Goal: Task Accomplishment & Management: Manage account settings

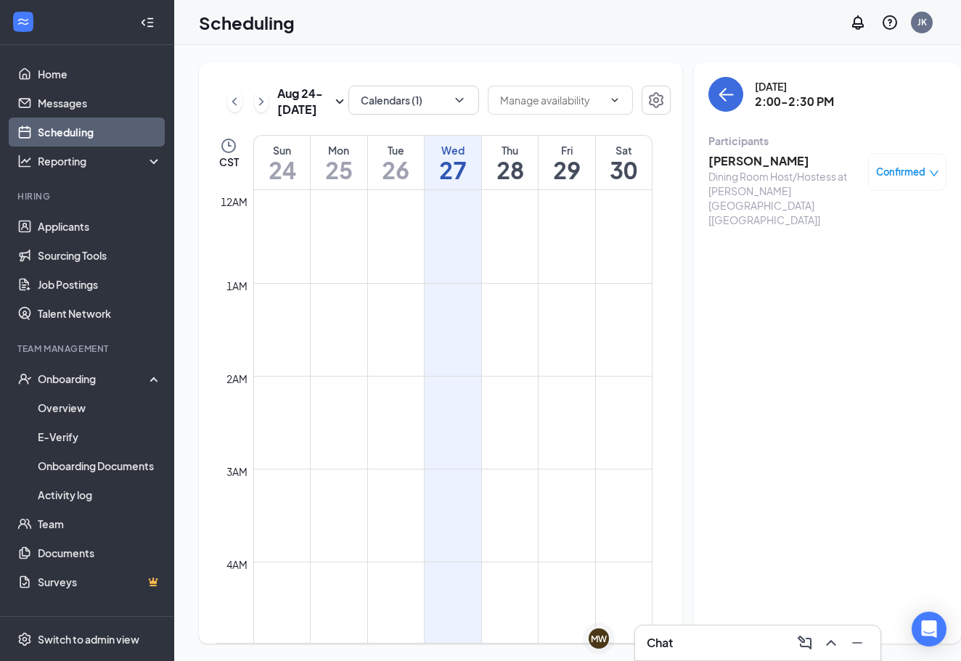
scroll to position [1149, 0]
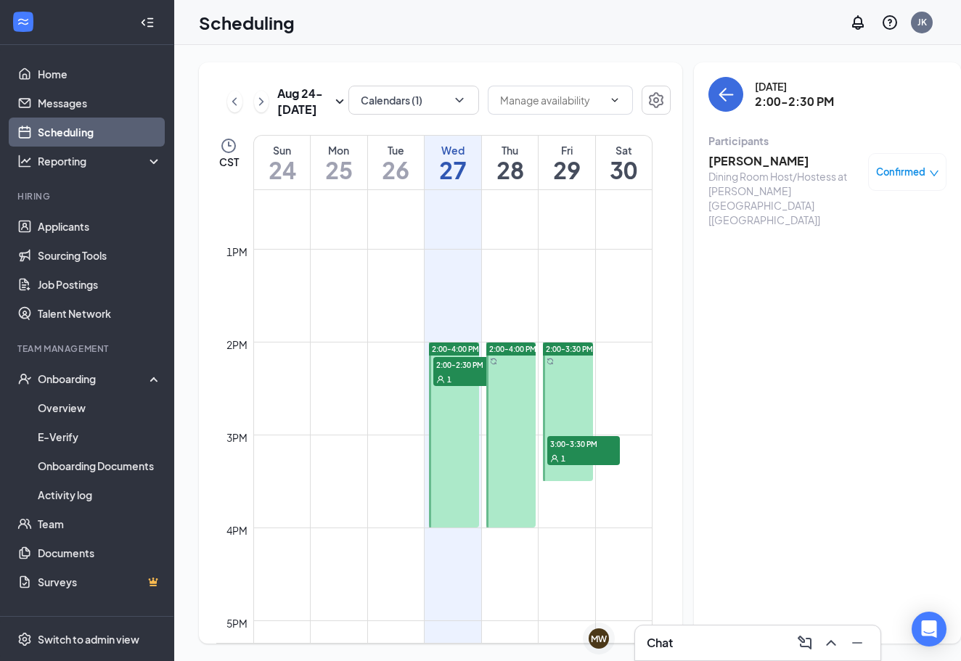
click at [459, 386] on div "1" at bounding box center [469, 379] width 73 height 15
click at [733, 161] on h3 "[PERSON_NAME]" at bounding box center [785, 161] width 152 height 16
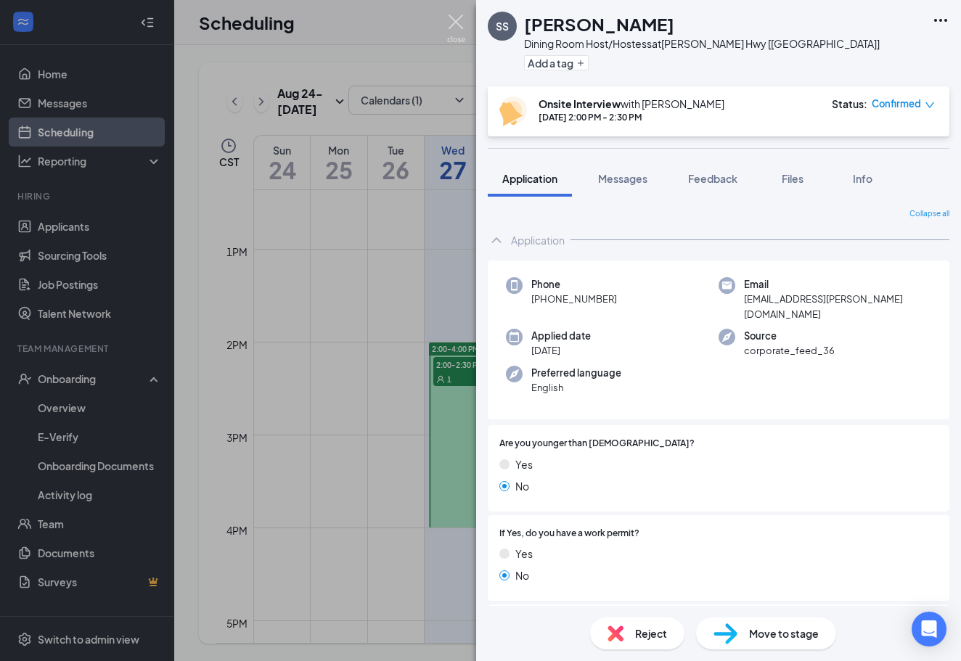
click at [455, 20] on img at bounding box center [456, 29] width 18 height 28
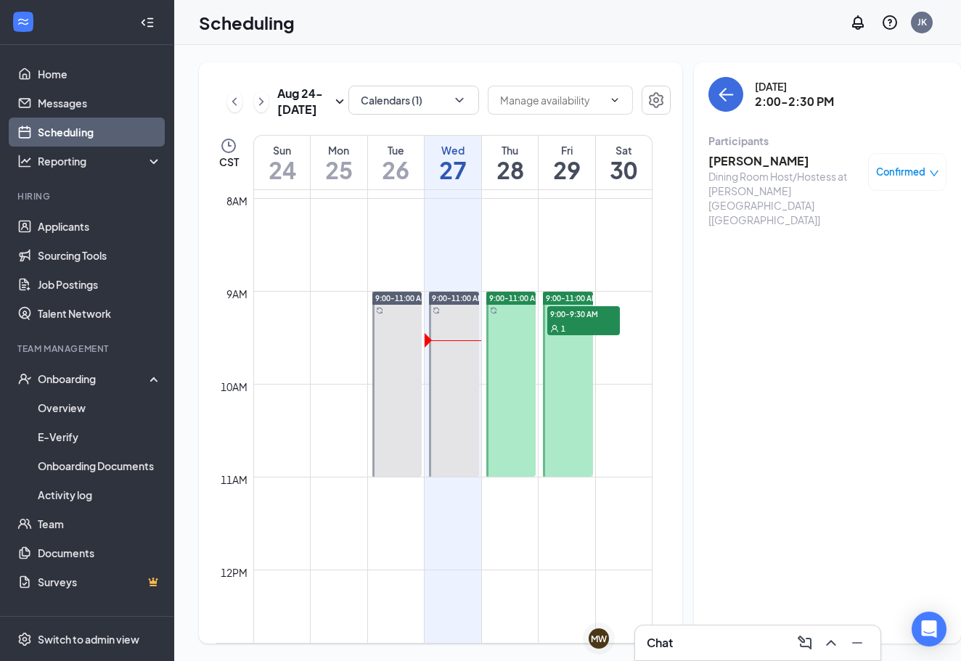
scroll to position [736, 0]
click at [589, 335] on div "1" at bounding box center [583, 327] width 73 height 15
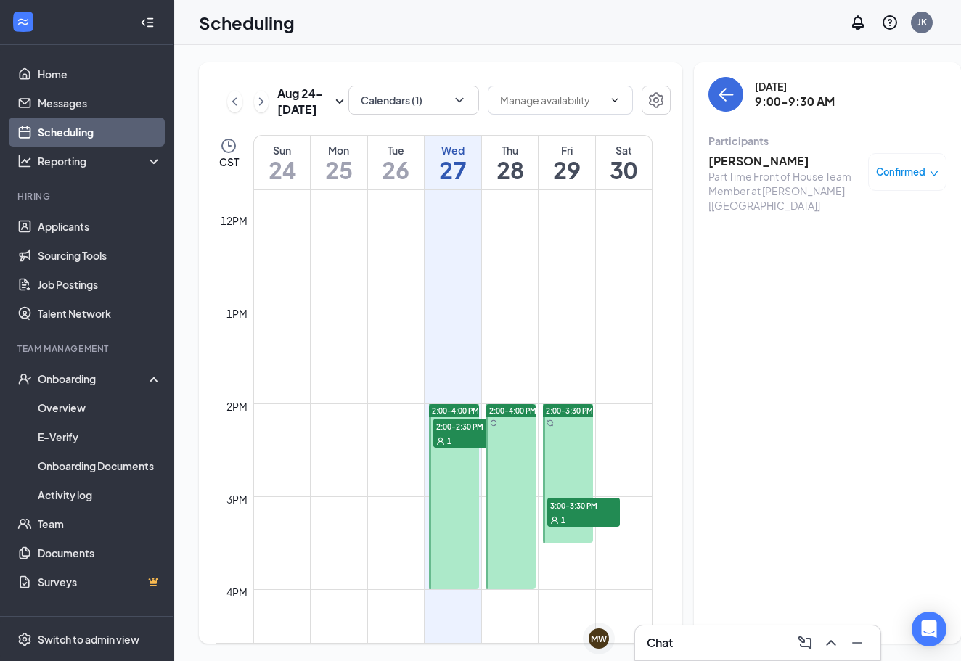
scroll to position [1109, 0]
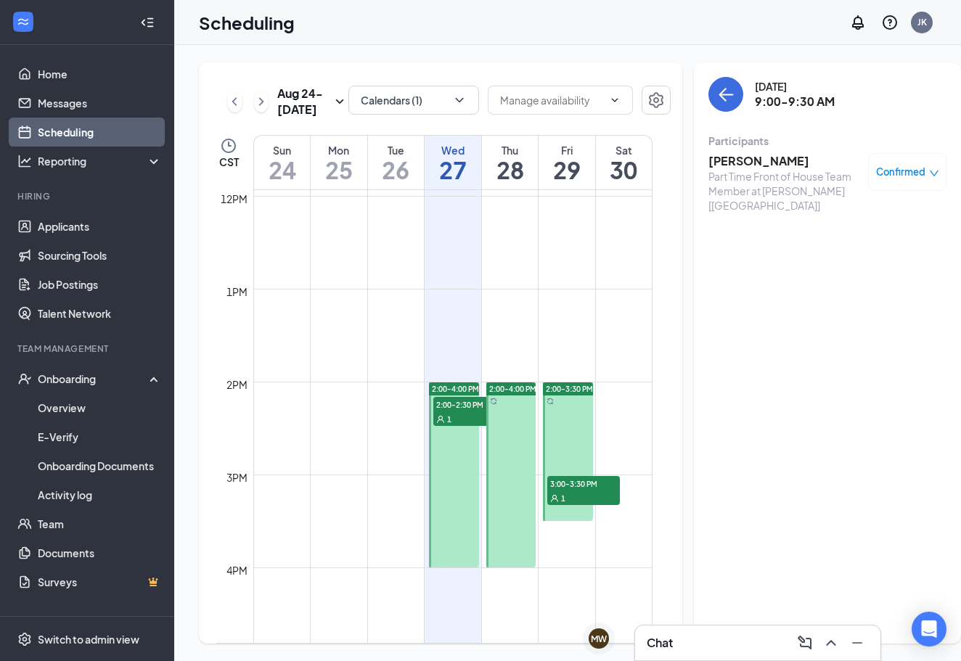
click at [578, 505] on div "1" at bounding box center [583, 498] width 73 height 15
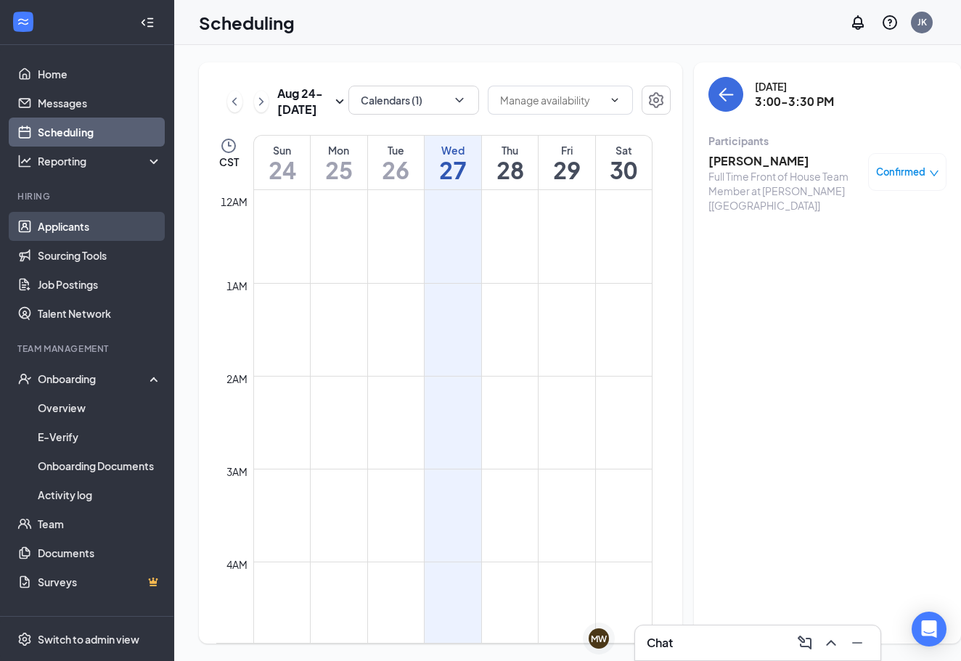
click at [73, 234] on link "Applicants" at bounding box center [100, 226] width 124 height 29
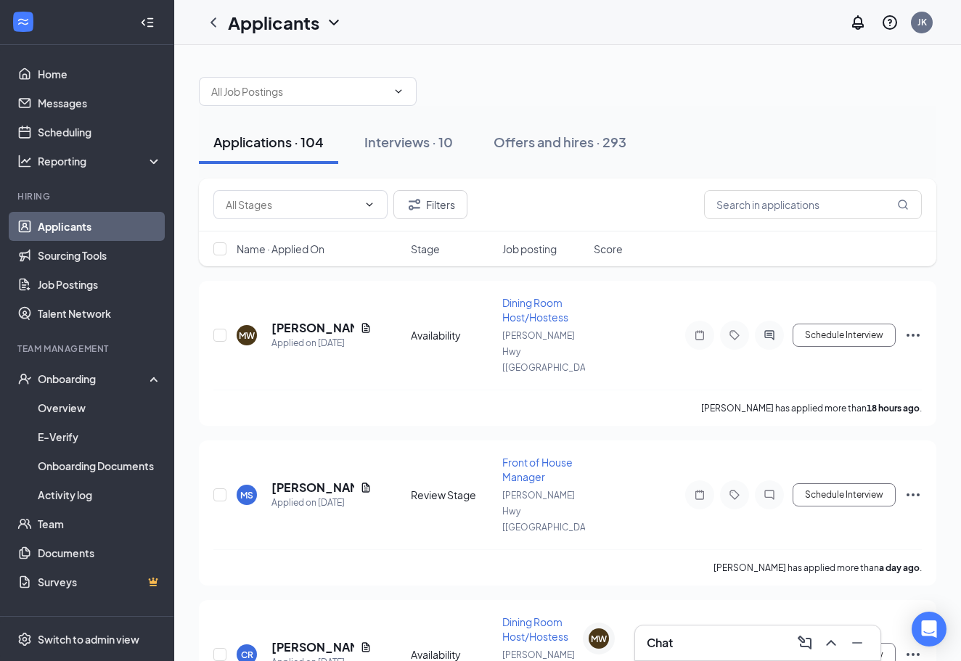
click at [673, 643] on h3 "Chat" at bounding box center [660, 643] width 26 height 16
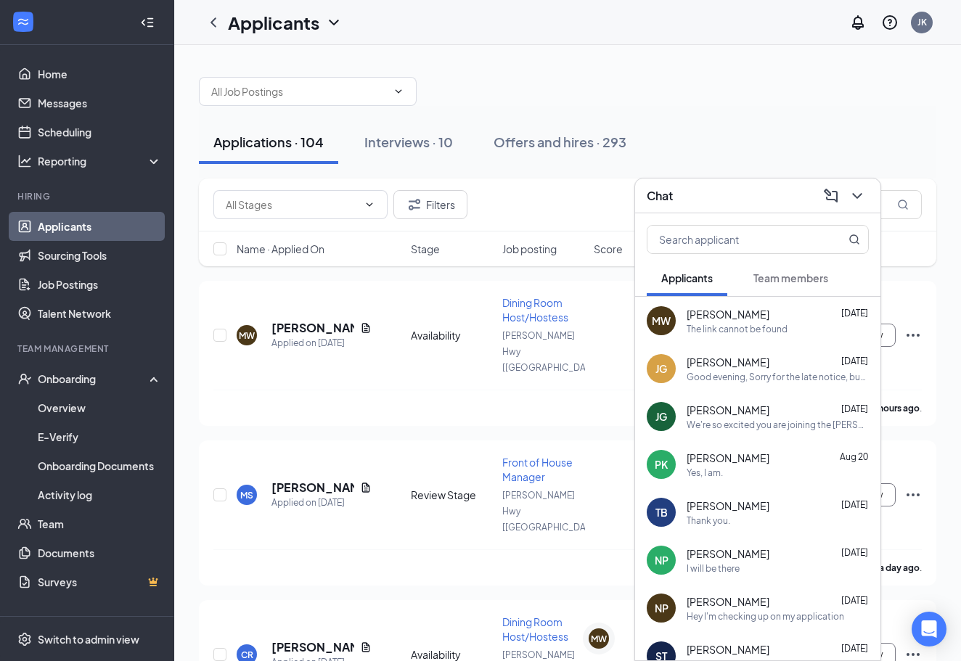
click at [799, 276] on span "Team members" at bounding box center [791, 278] width 75 height 13
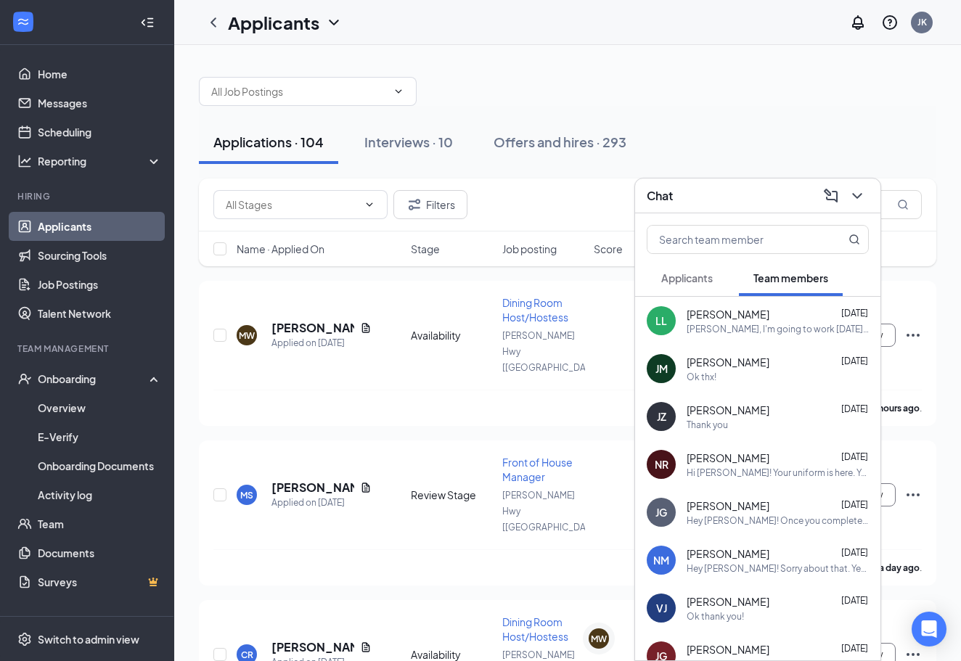
click at [744, 474] on div "Hi [PERSON_NAME]! Your uniform is here. You can pick it up any time this aftern…" at bounding box center [778, 473] width 182 height 12
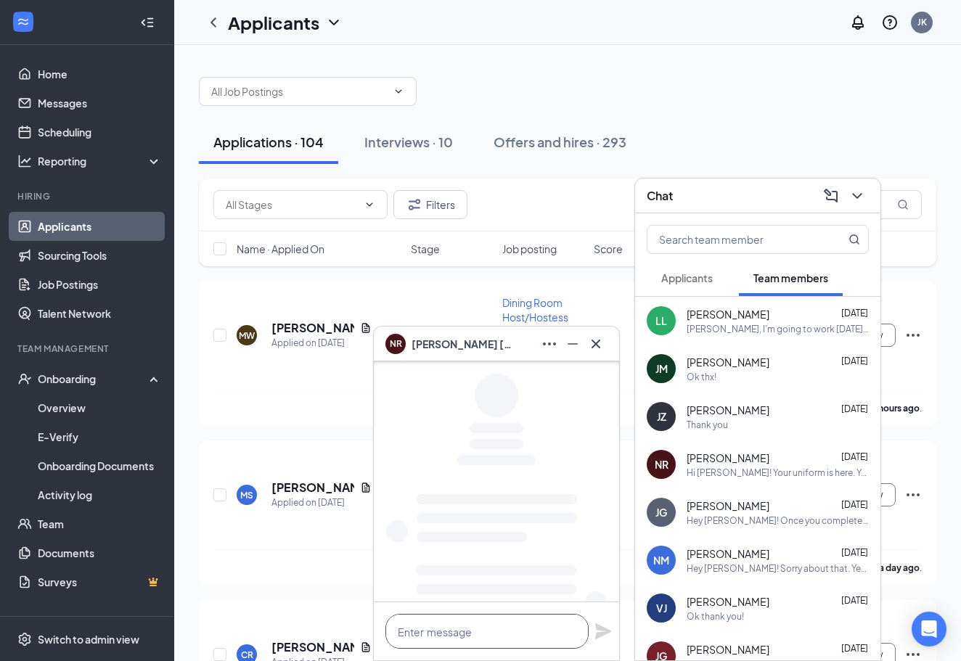
click at [506, 648] on textarea at bounding box center [487, 631] width 203 height 35
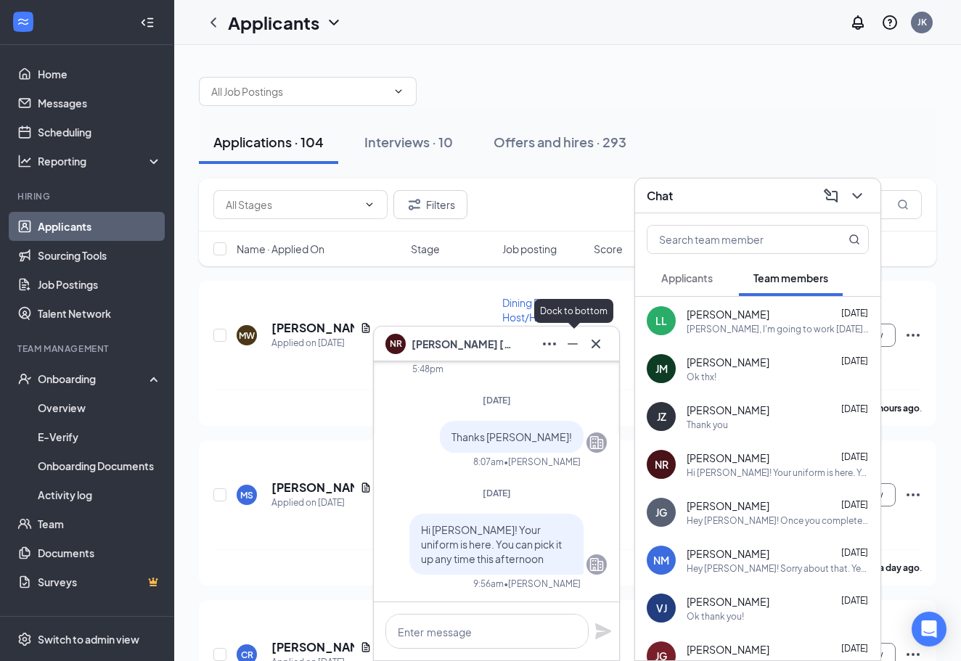
click at [575, 345] on icon "Minimize" at bounding box center [572, 343] width 17 height 17
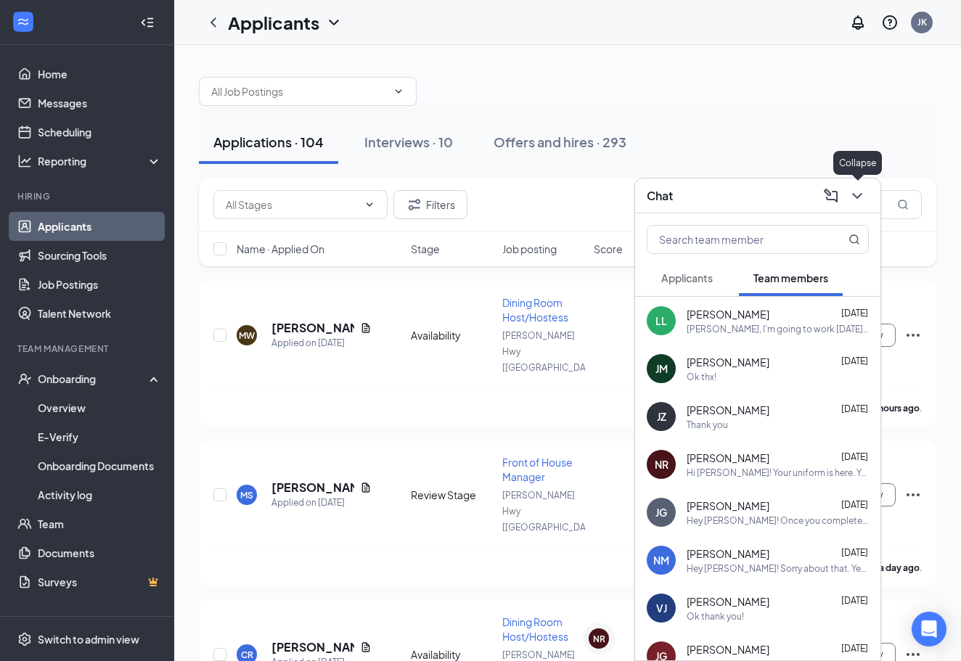
click at [854, 192] on icon "ChevronDown" at bounding box center [857, 195] width 17 height 17
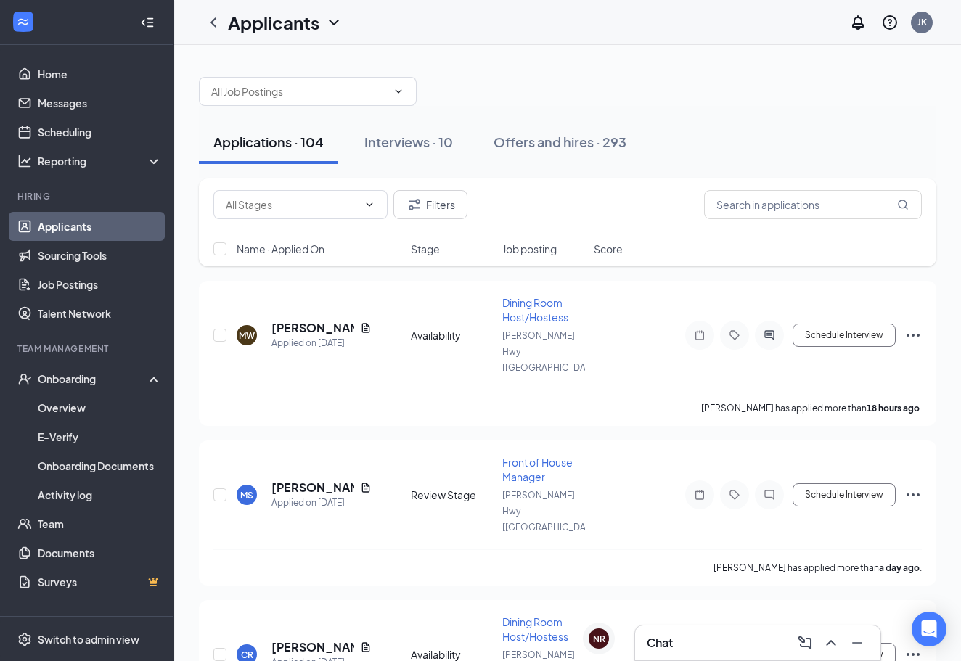
click at [681, 643] on div "Chat" at bounding box center [758, 643] width 222 height 23
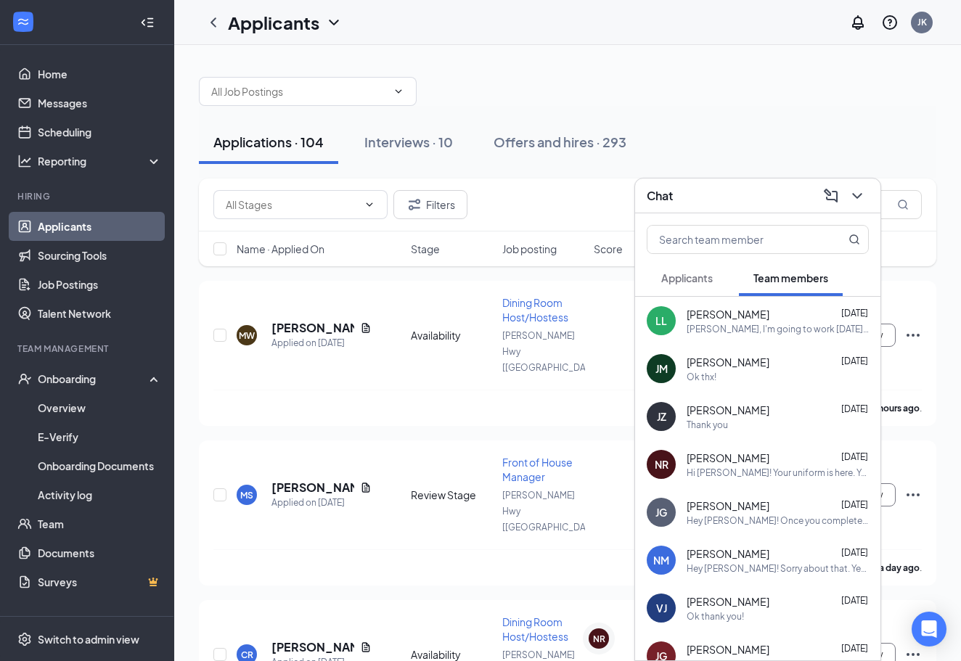
click at [766, 324] on div "[PERSON_NAME], I'm going to work [DATE]. I checked my schedule and there's noth…" at bounding box center [778, 329] width 182 height 12
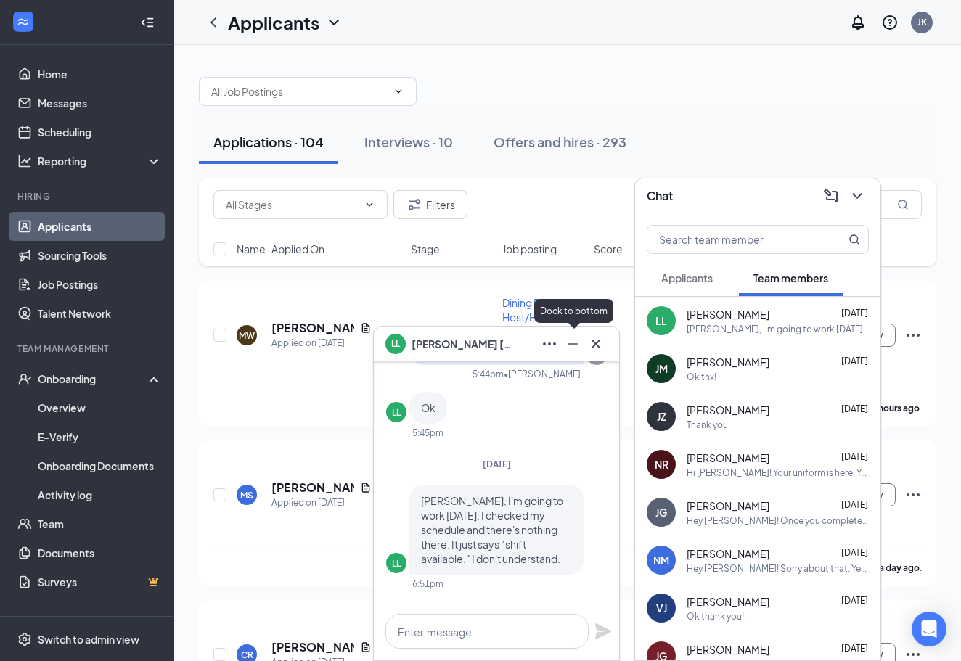
click at [572, 348] on icon "Minimize" at bounding box center [572, 343] width 17 height 17
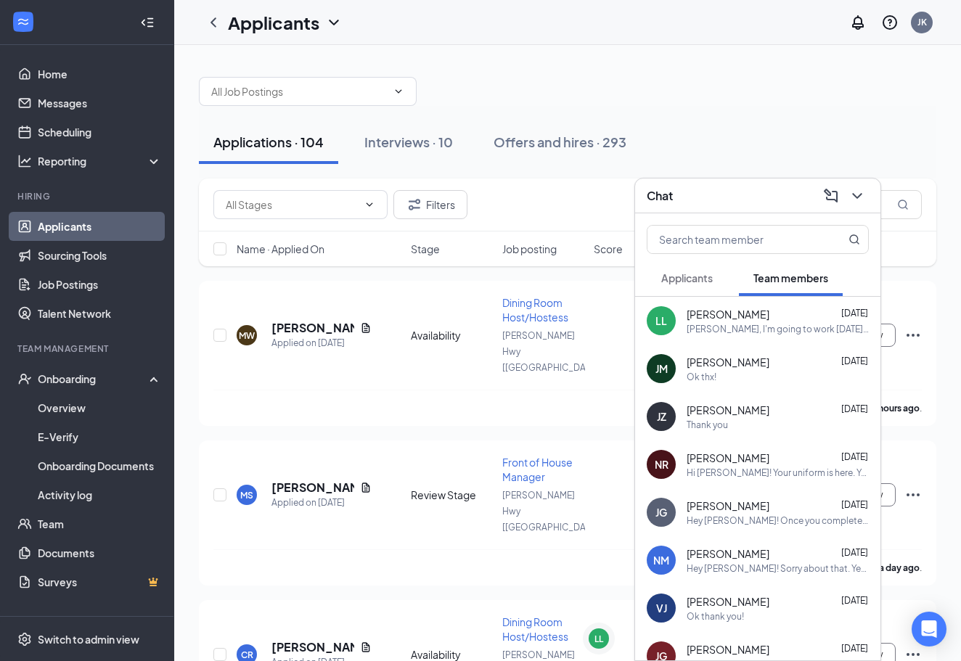
click at [766, 473] on div "Hi [PERSON_NAME]! Your uniform is here. You can pick it up any time this aftern…" at bounding box center [778, 473] width 182 height 12
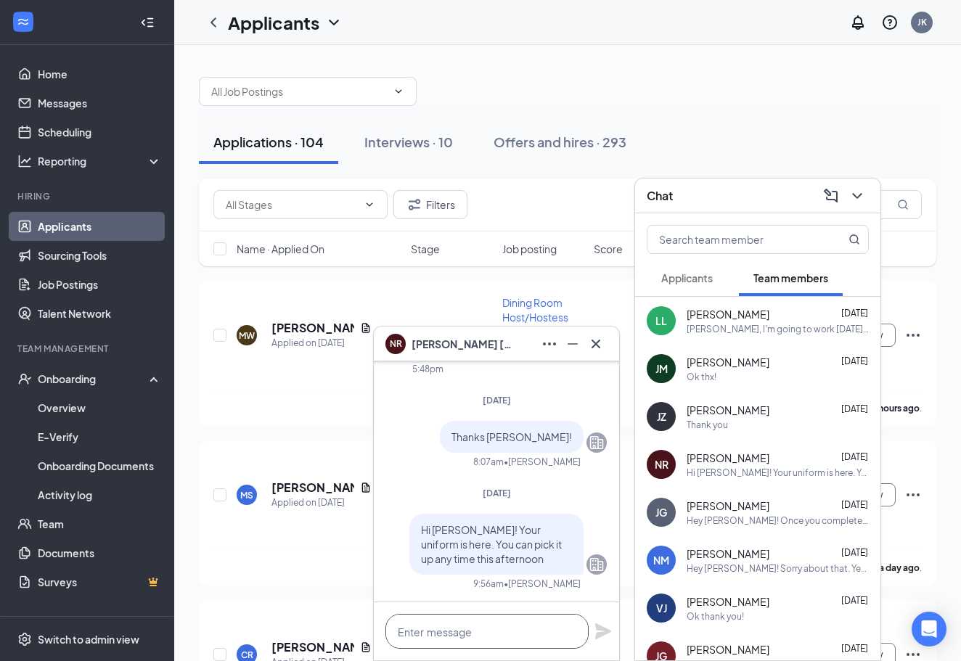
click at [495, 629] on textarea at bounding box center [487, 631] width 203 height 35
click at [761, 378] on div "Ok thx!" at bounding box center [778, 377] width 182 height 12
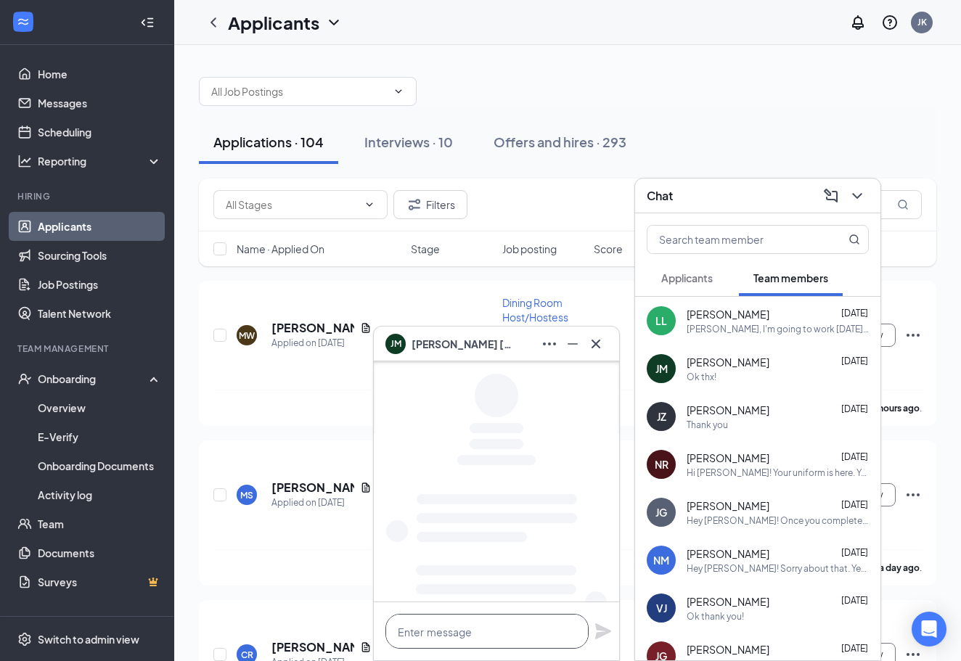
click at [476, 639] on textarea at bounding box center [487, 631] width 203 height 35
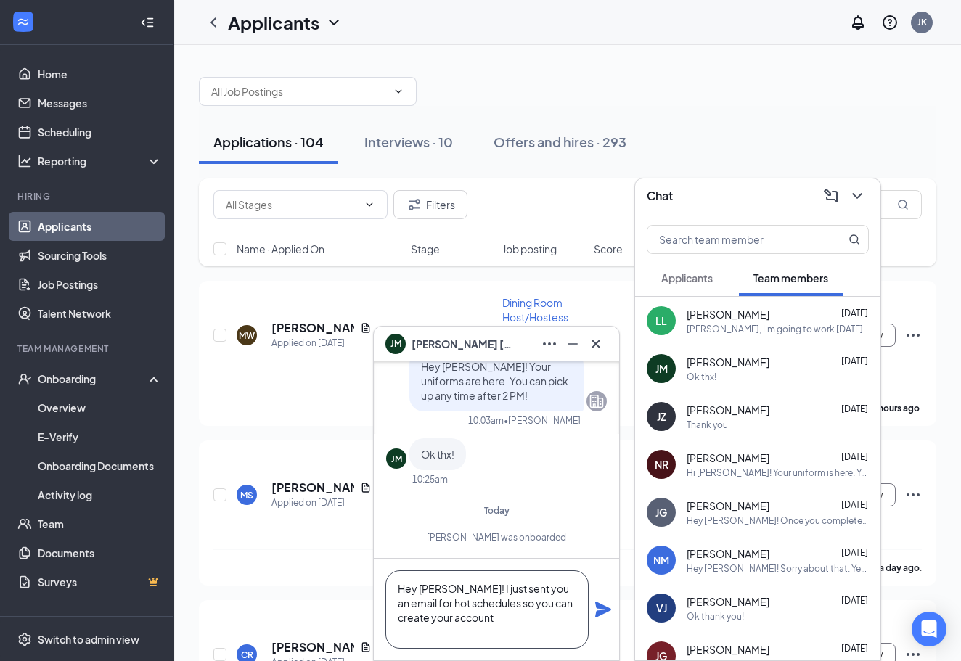
scroll to position [1, 0]
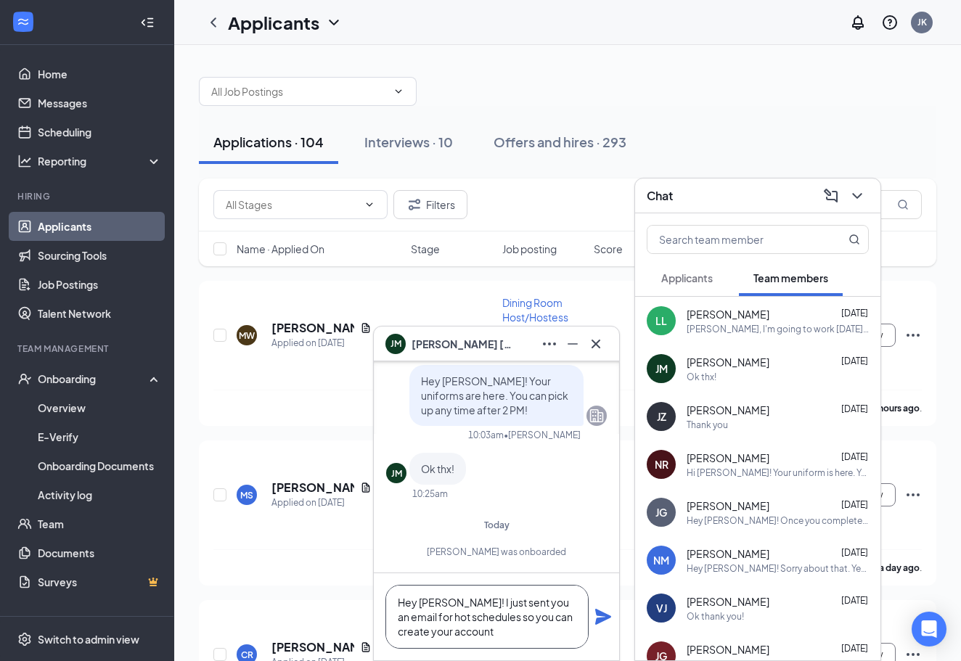
type textarea "Hey [PERSON_NAME]! I just sent you an email for hot schedules so you can create…"
click at [603, 618] on icon "Plane" at bounding box center [603, 617] width 16 height 16
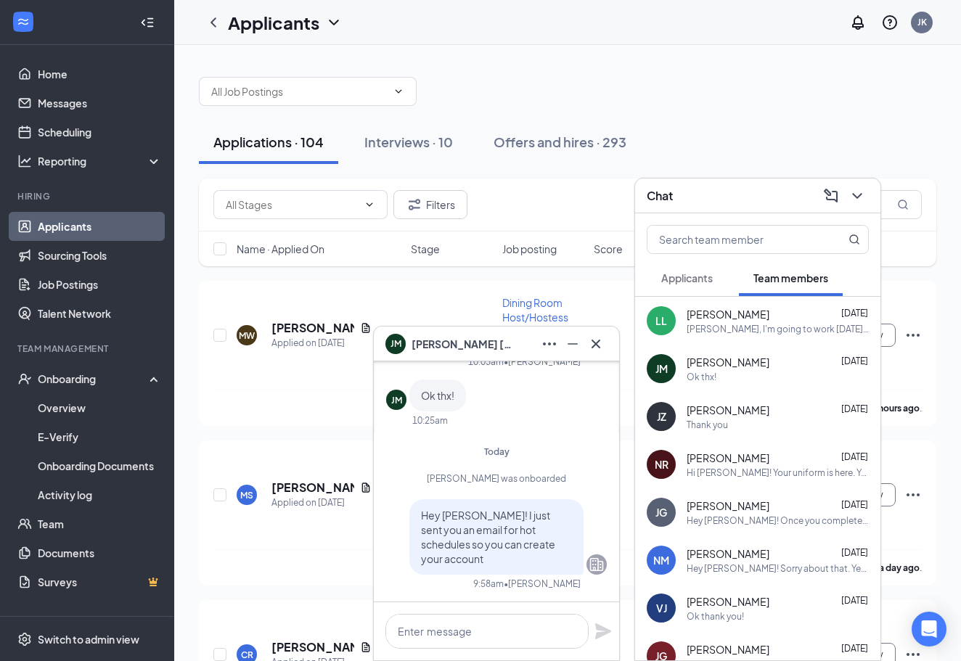
scroll to position [0, 0]
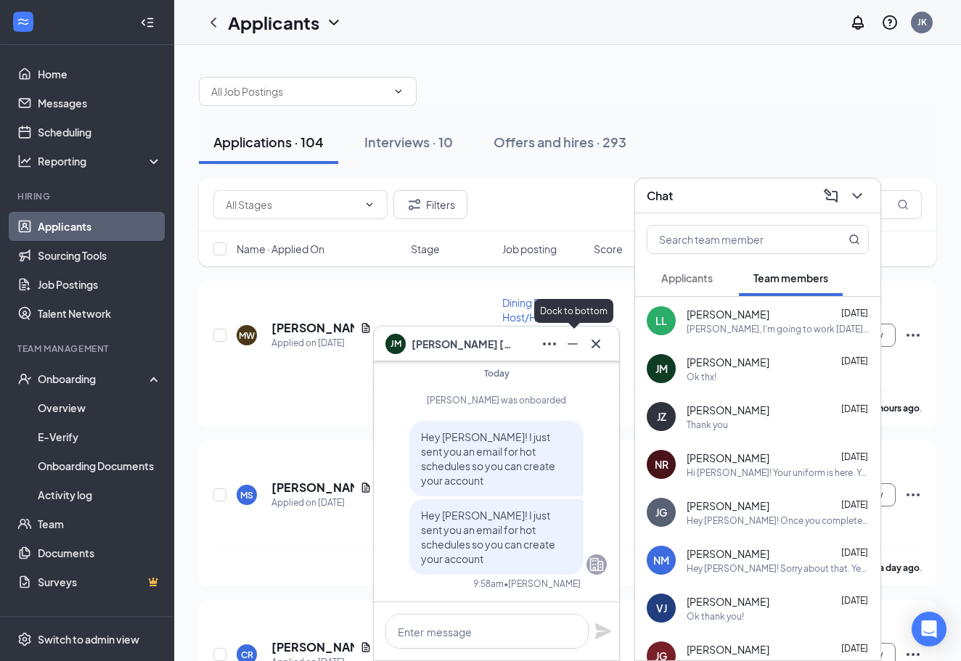
click at [573, 346] on icon "Minimize" at bounding box center [572, 343] width 17 height 17
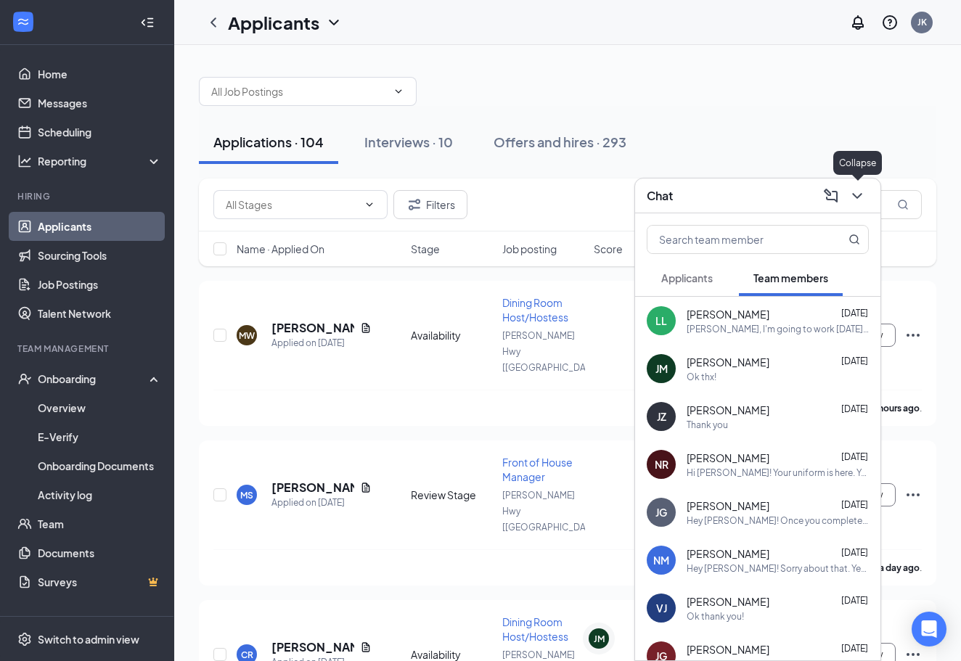
click at [864, 199] on icon "ChevronDown" at bounding box center [857, 195] width 17 height 17
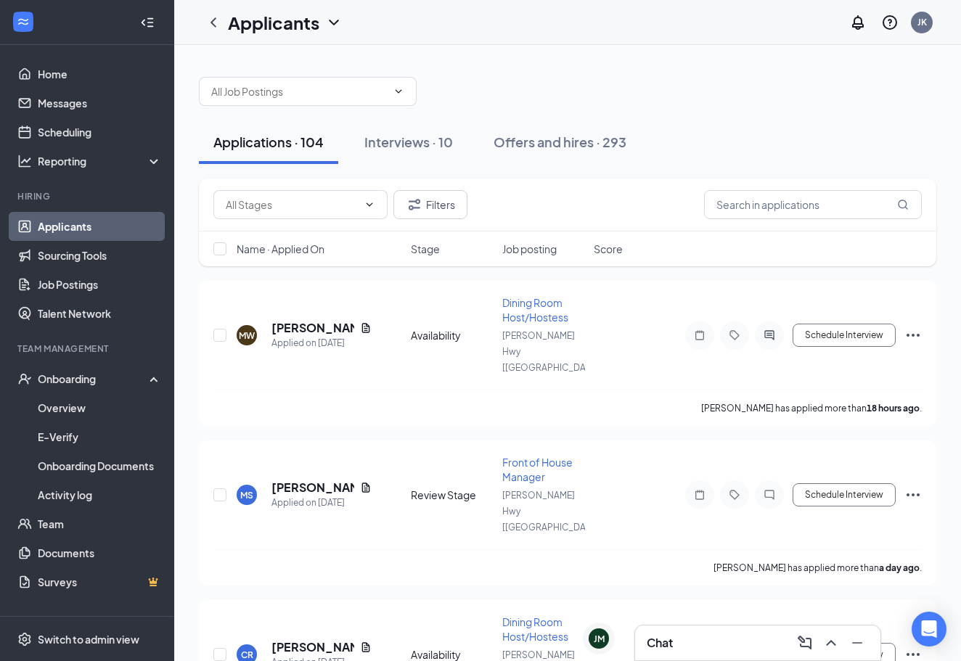
click at [147, 31] on div at bounding box center [147, 22] width 29 height 29
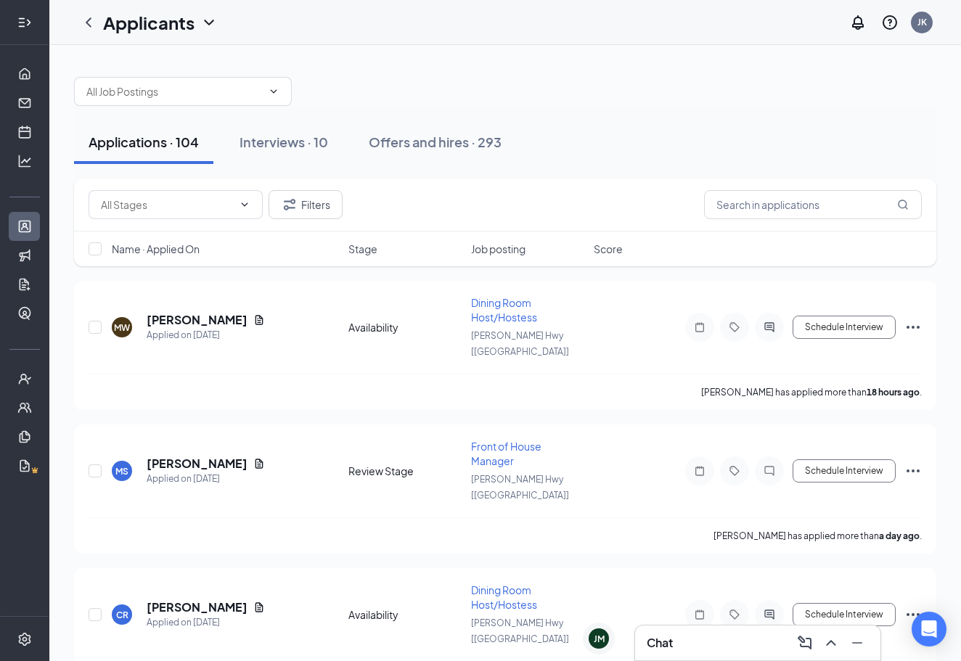
click at [30, 22] on icon "Expand" at bounding box center [29, 22] width 4 height 7
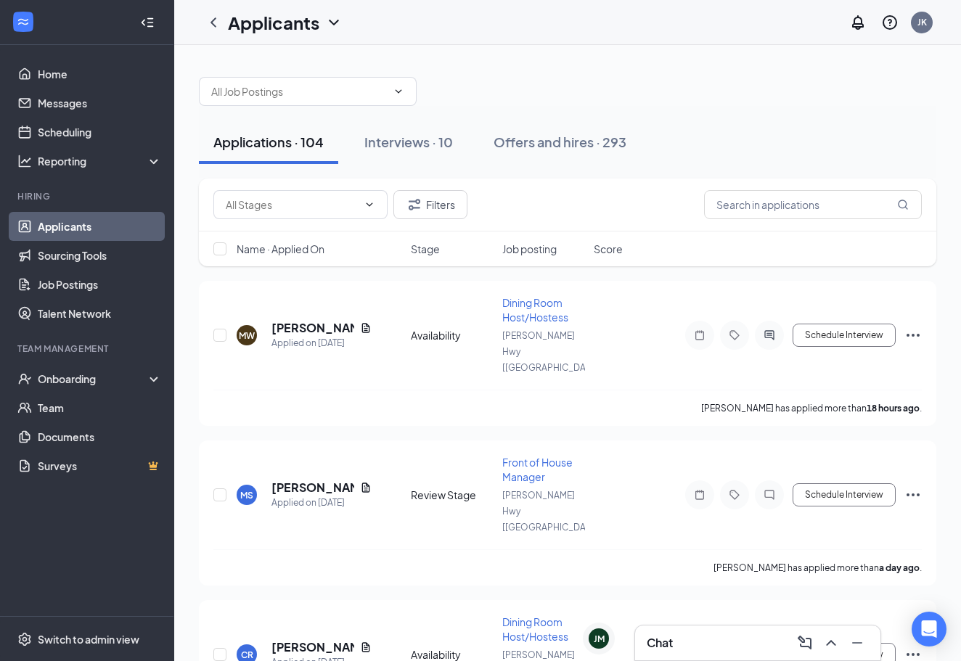
click at [150, 28] on icon "Collapse" at bounding box center [147, 22] width 15 height 15
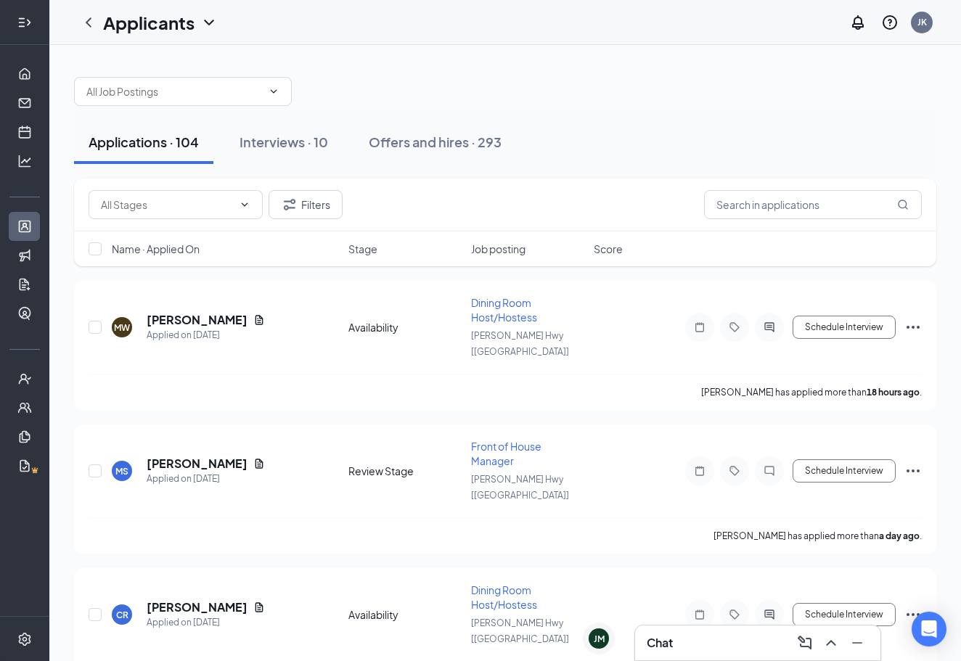
click at [25, 23] on icon "Expand" at bounding box center [24, 22] width 15 height 15
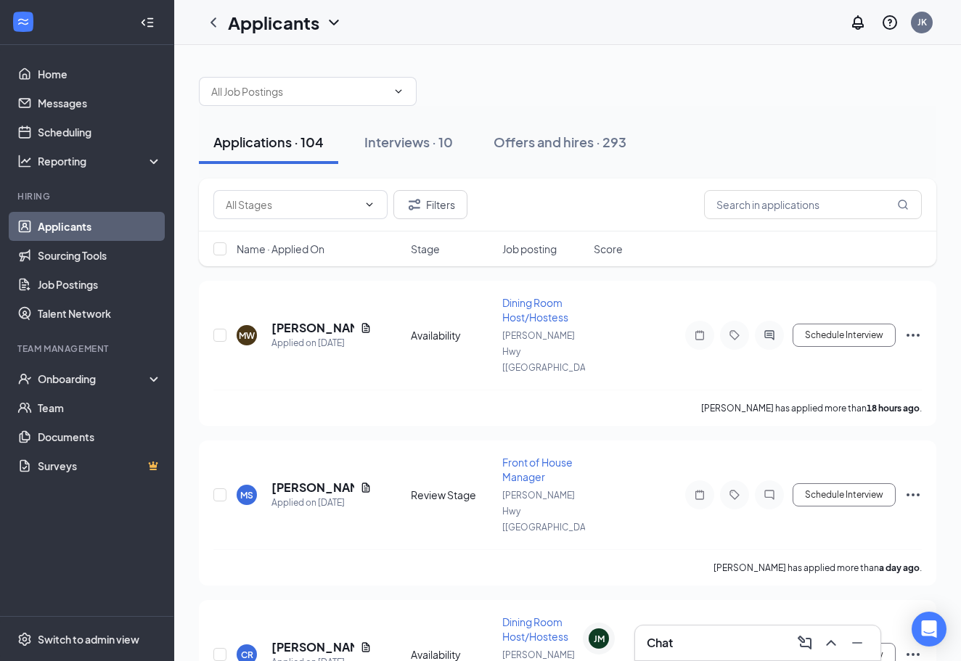
click at [635, 68] on div at bounding box center [568, 84] width 738 height 44
click at [682, 643] on div "Chat" at bounding box center [758, 643] width 222 height 23
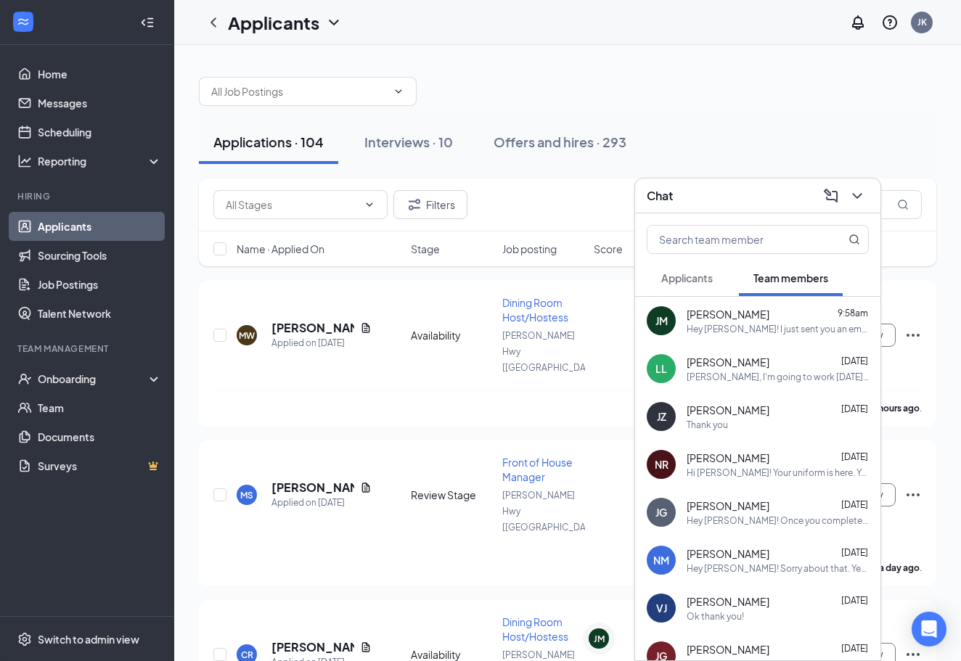
click at [774, 339] on div "[PERSON_NAME] 9:58am Hey [PERSON_NAME]! I just sent you an email for hot schedu…" at bounding box center [757, 321] width 245 height 48
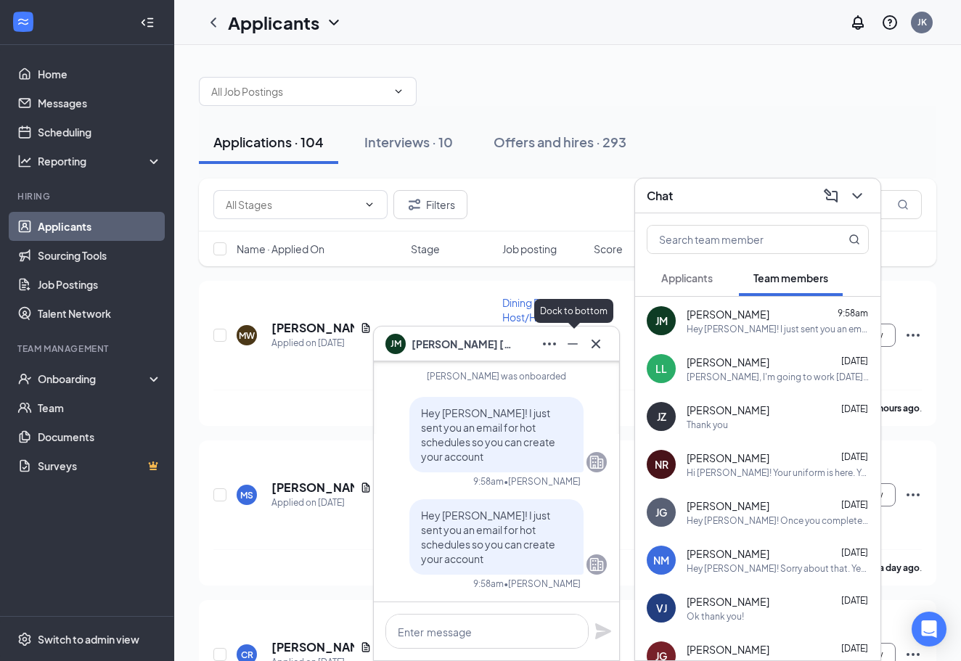
click at [570, 348] on icon "Minimize" at bounding box center [572, 343] width 17 height 17
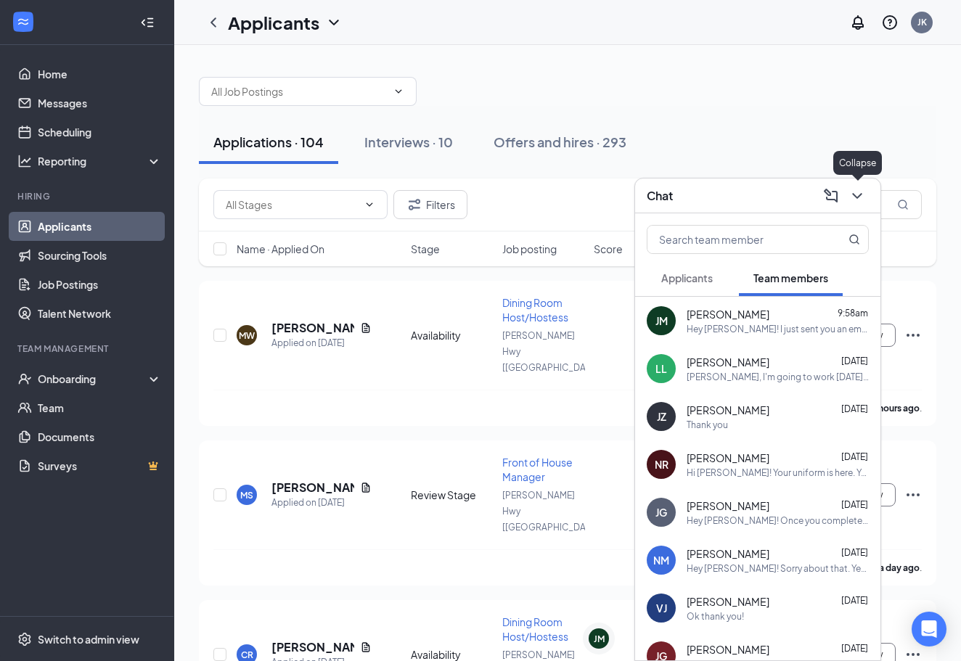
click at [860, 191] on icon "ChevronDown" at bounding box center [857, 195] width 17 height 17
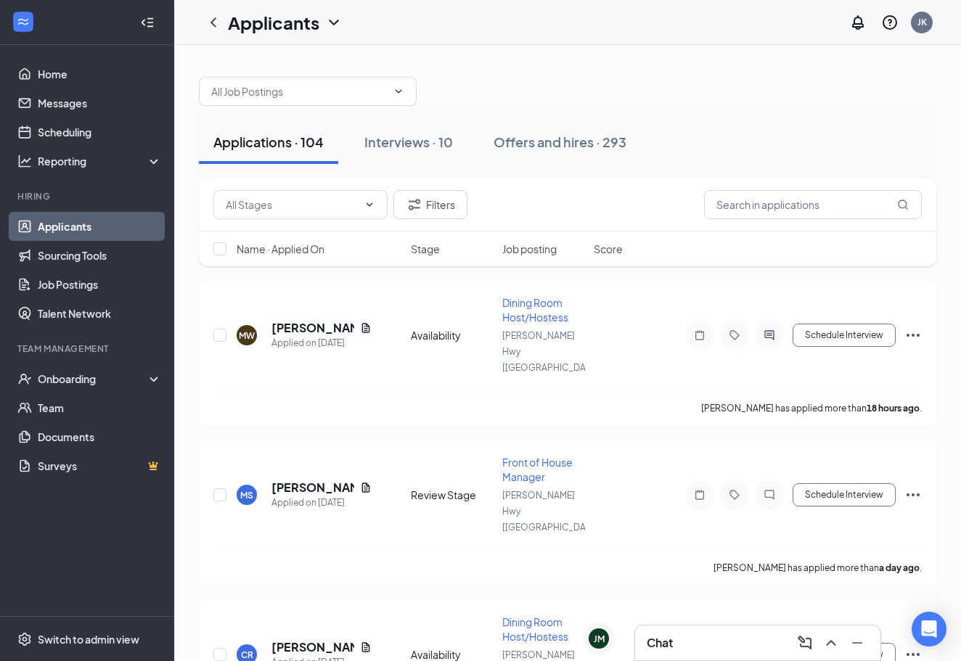
click at [705, 653] on div "Chat" at bounding box center [758, 643] width 222 height 23
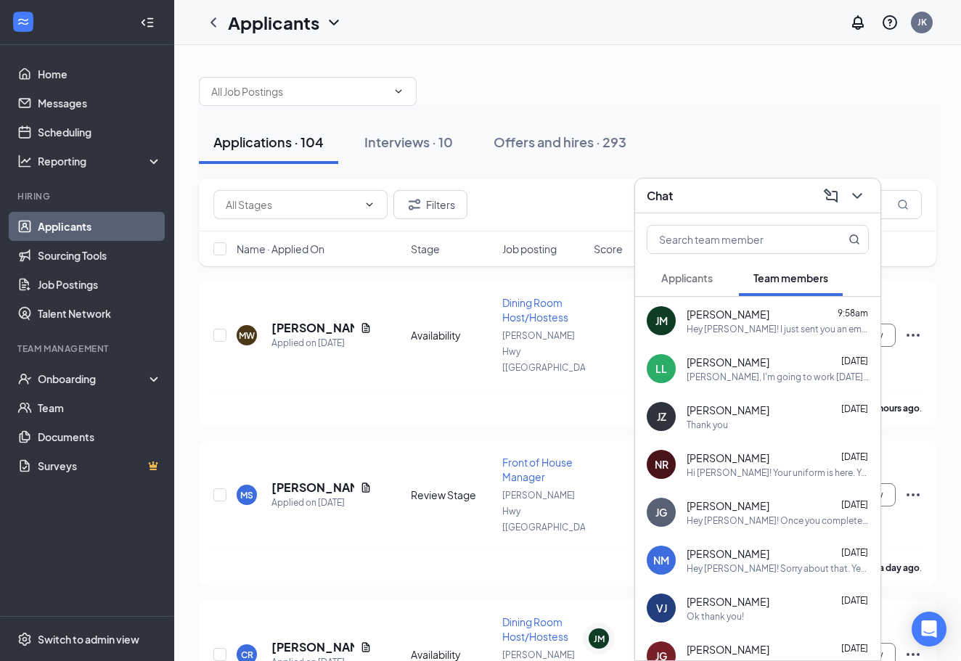
click at [698, 284] on span "Applicants" at bounding box center [687, 278] width 52 height 13
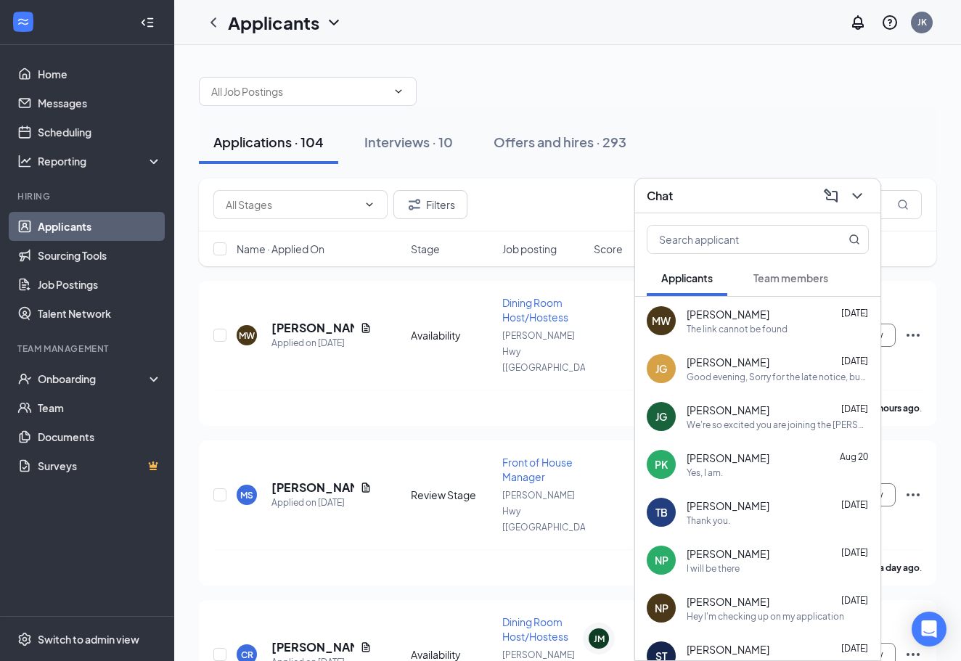
click at [754, 329] on div "The link cannot be found" at bounding box center [737, 329] width 101 height 12
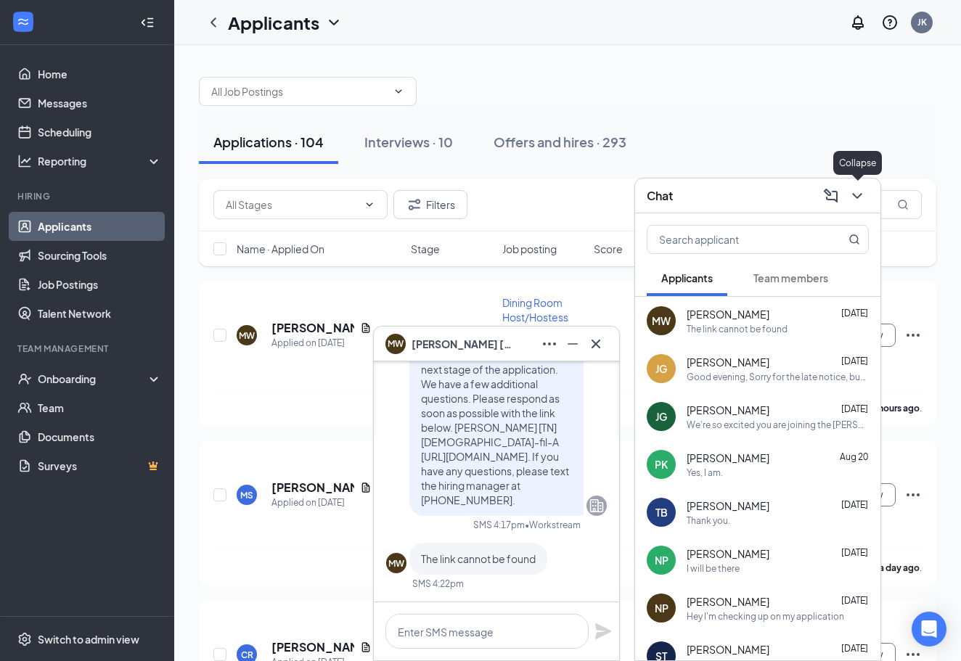
click at [855, 191] on icon "ChevronDown" at bounding box center [857, 195] width 17 height 17
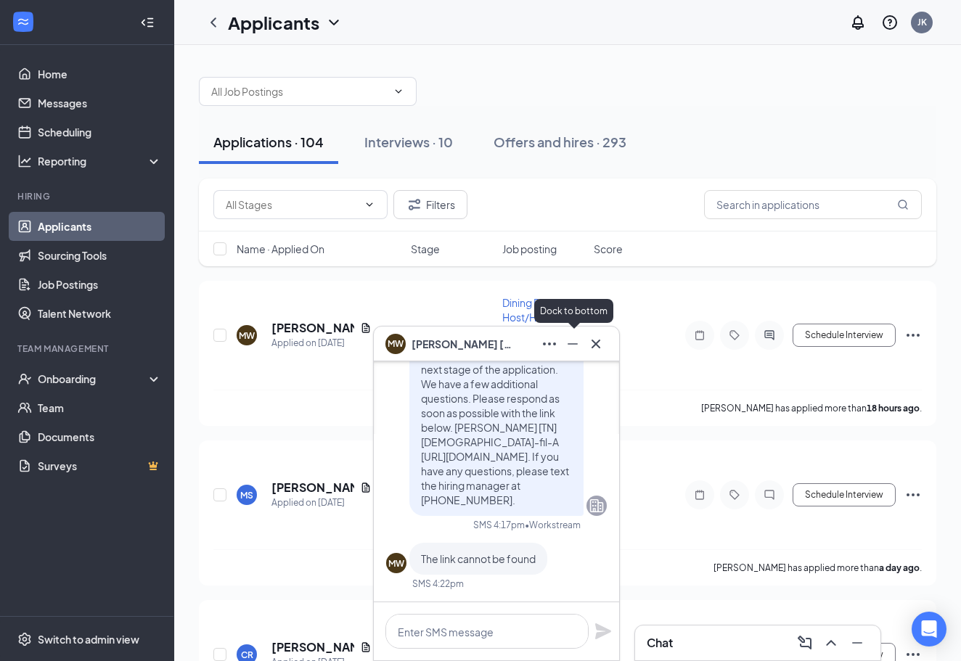
click at [568, 344] on icon "Minimize" at bounding box center [572, 343] width 17 height 17
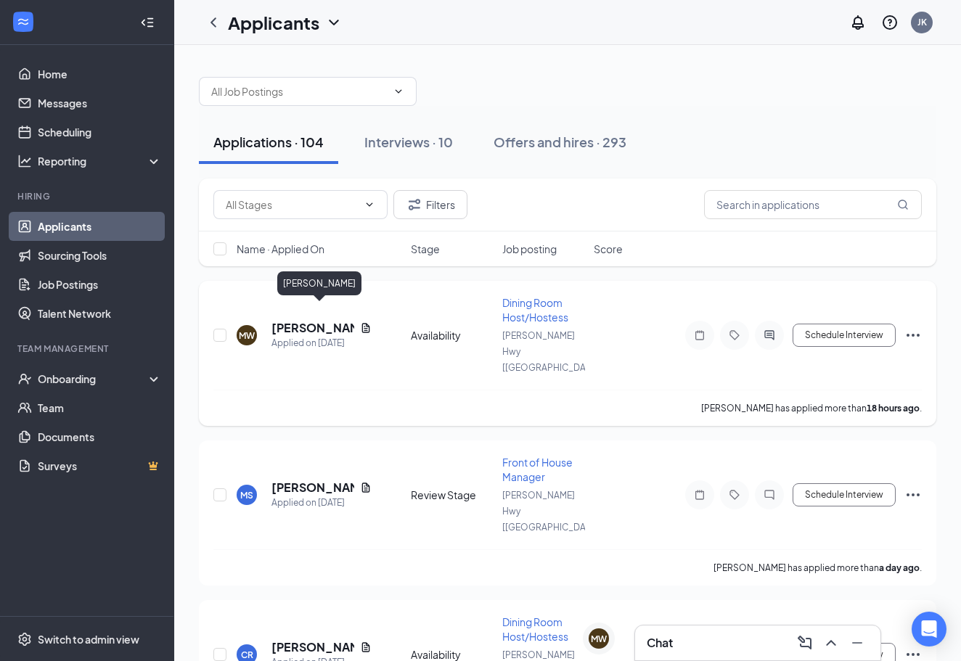
click at [303, 320] on h5 "[PERSON_NAME]" at bounding box center [313, 328] width 83 height 16
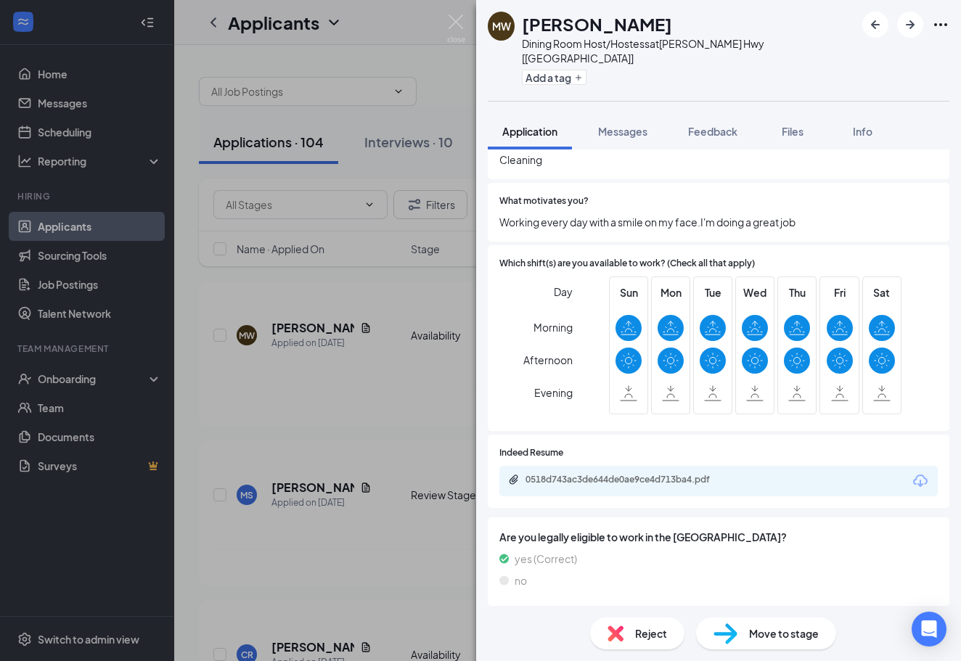
scroll to position [715, 0]
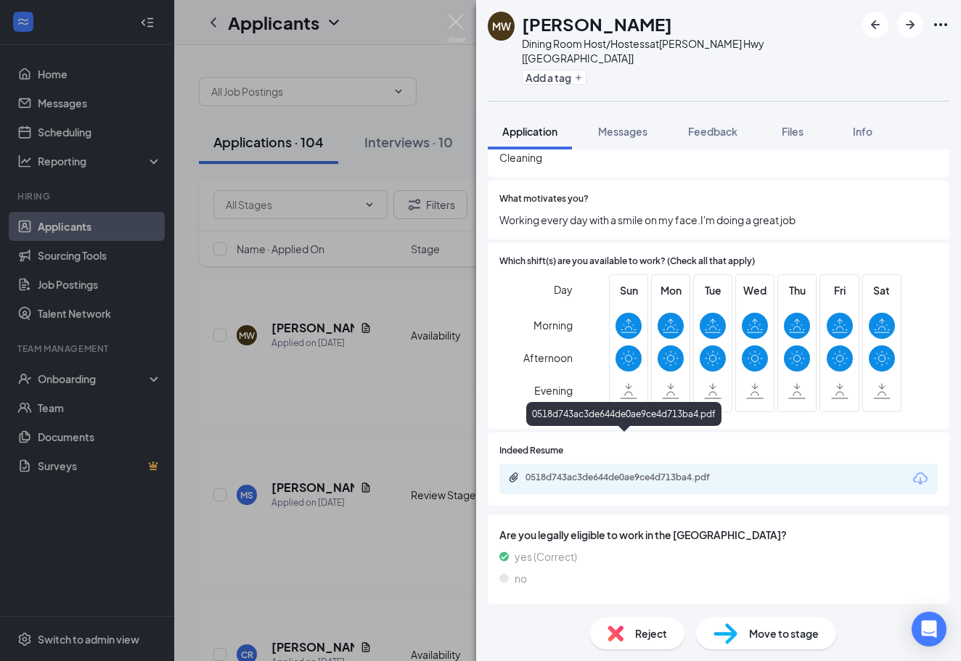
click at [580, 472] on div "0518d743ac3de644de0ae9ce4d713ba4.pdf" at bounding box center [625, 479] width 235 height 14
click at [461, 17] on img at bounding box center [456, 29] width 18 height 28
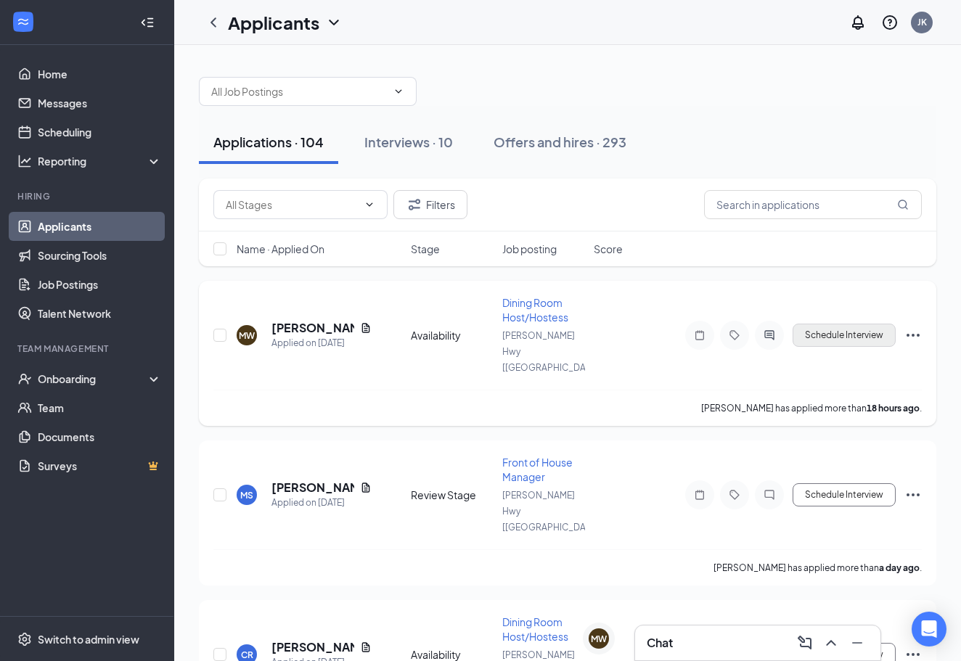
click at [868, 324] on button "Schedule Interview" at bounding box center [844, 335] width 103 height 23
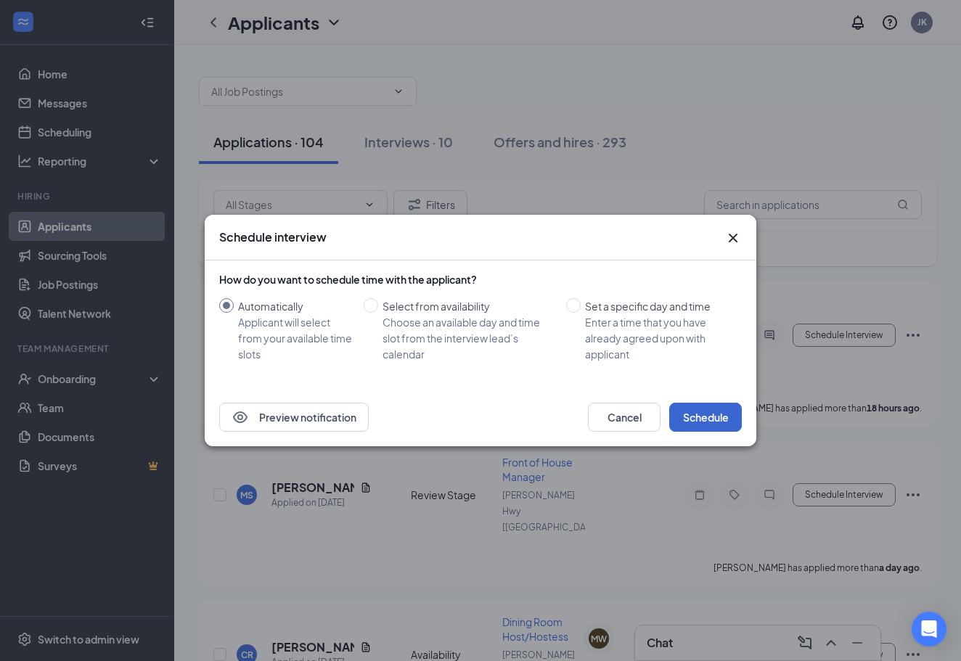
click at [697, 418] on button "Schedule" at bounding box center [705, 417] width 73 height 29
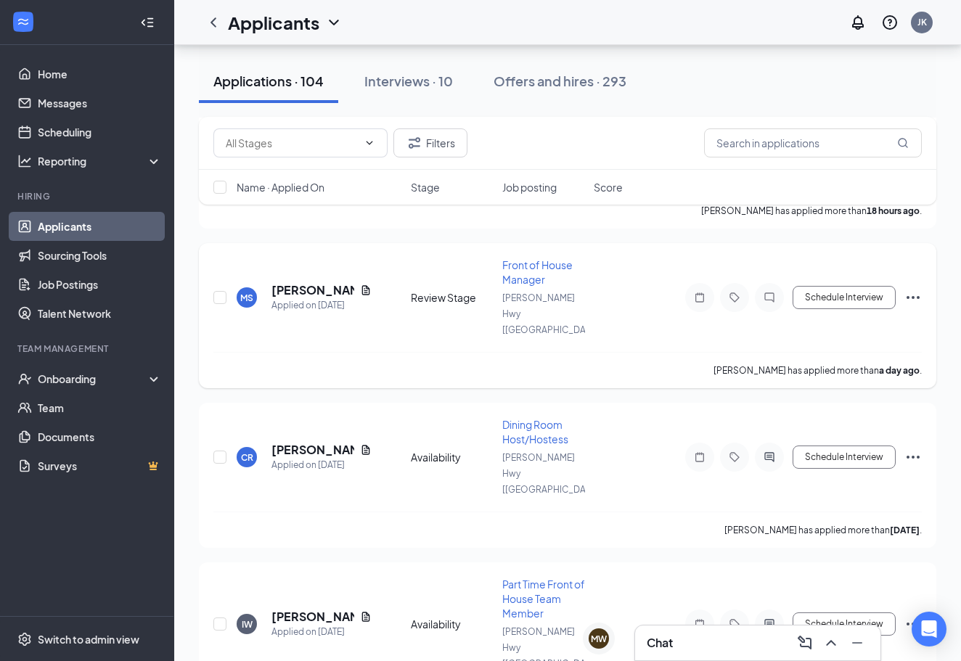
scroll to position [201, 0]
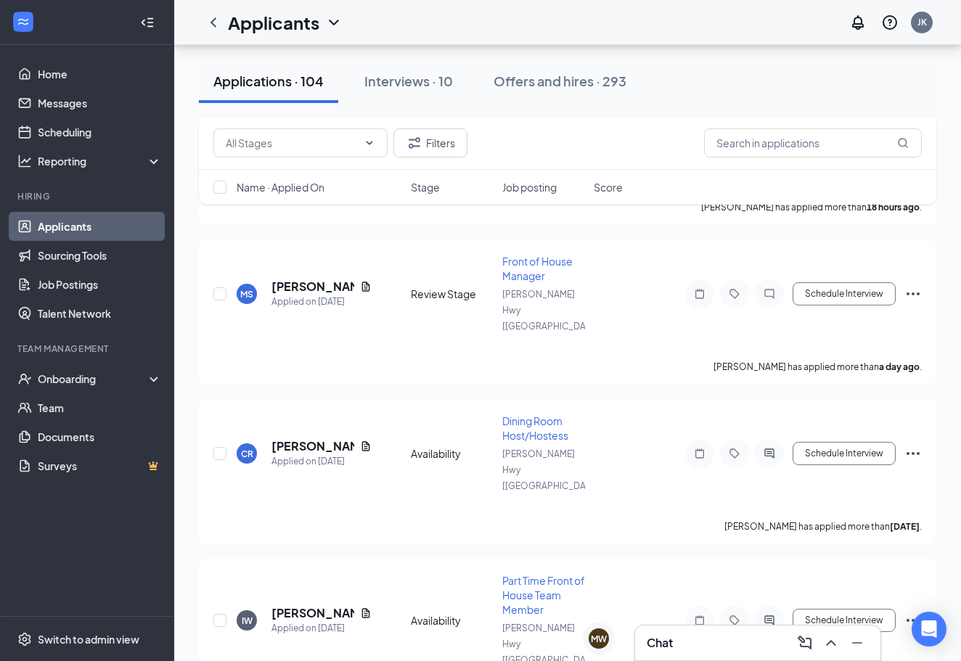
click at [153, 23] on icon "Collapse" at bounding box center [147, 22] width 15 height 15
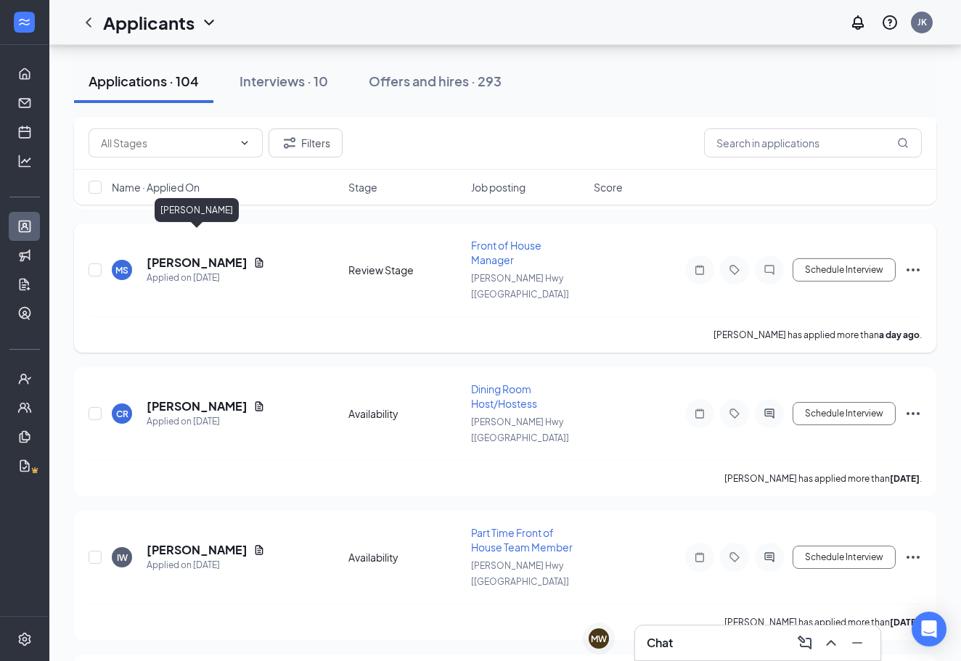
click at [191, 255] on h5 "[PERSON_NAME]" at bounding box center [197, 263] width 101 height 16
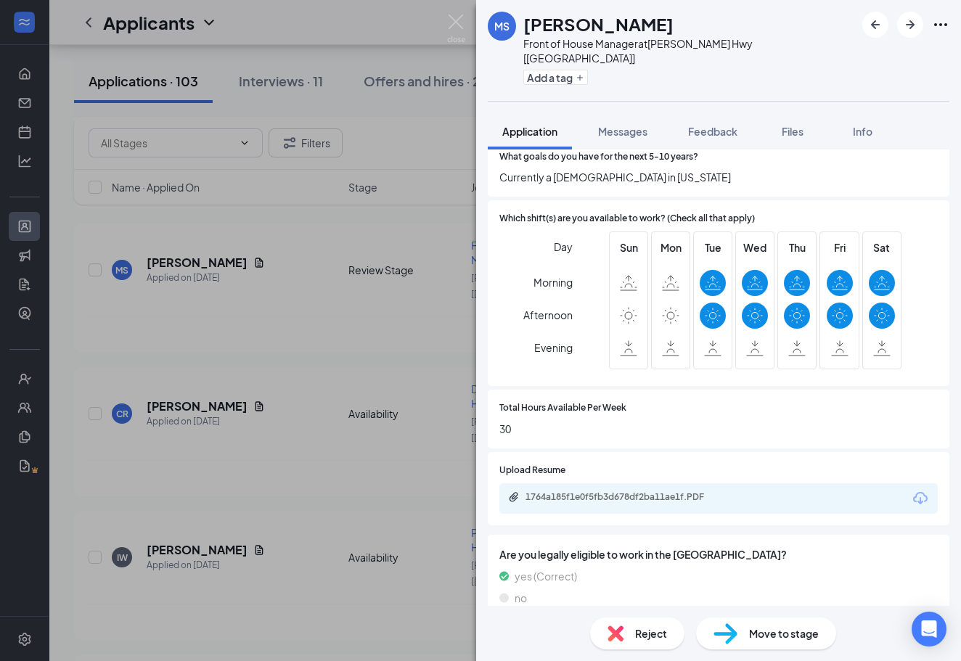
scroll to position [550, 0]
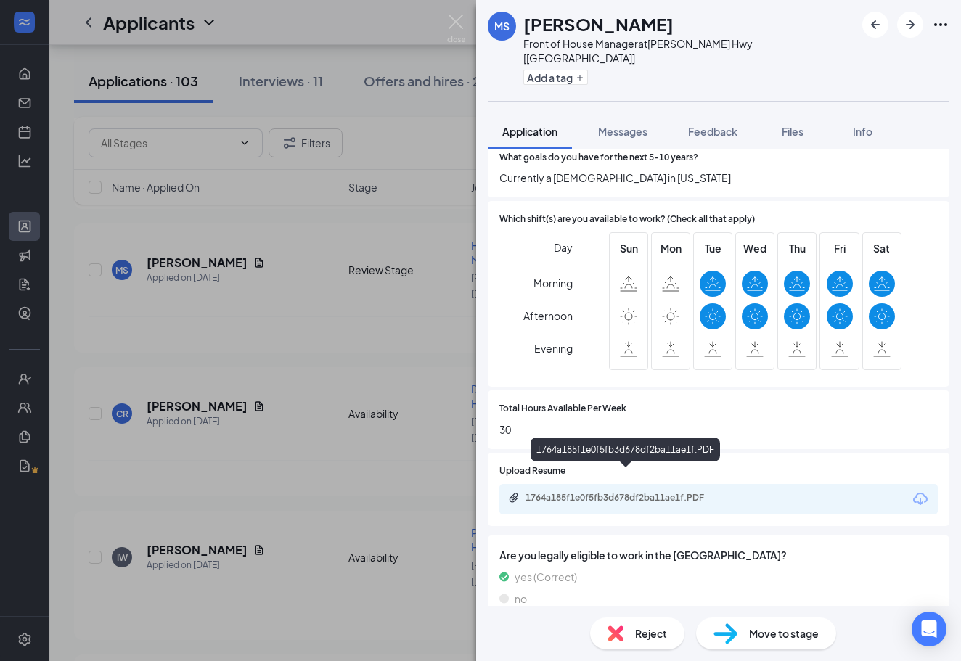
click at [555, 492] on div "1764a185f1e0f5fb3d678df2ba11ae1f.PDF" at bounding box center [627, 498] width 203 height 12
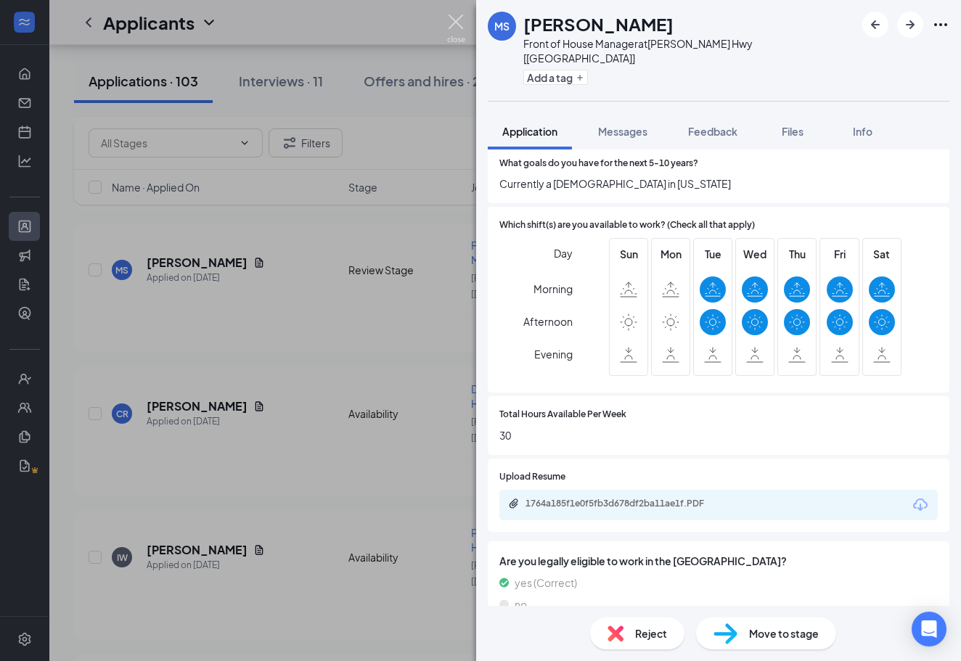
click at [460, 23] on img at bounding box center [456, 29] width 18 height 28
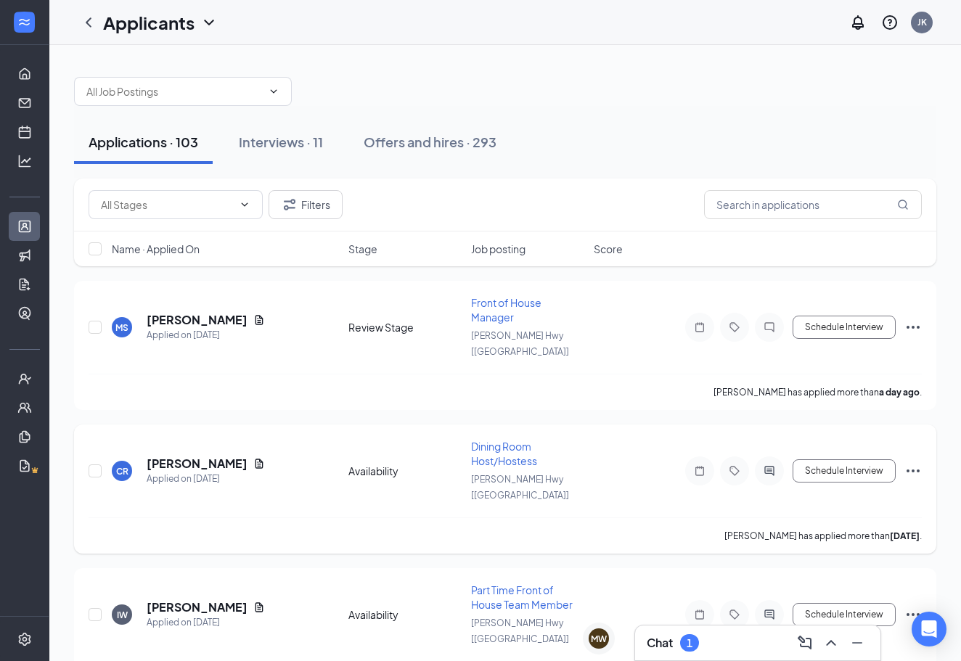
click at [176, 456] on h5 "[PERSON_NAME]" at bounding box center [197, 464] width 101 height 16
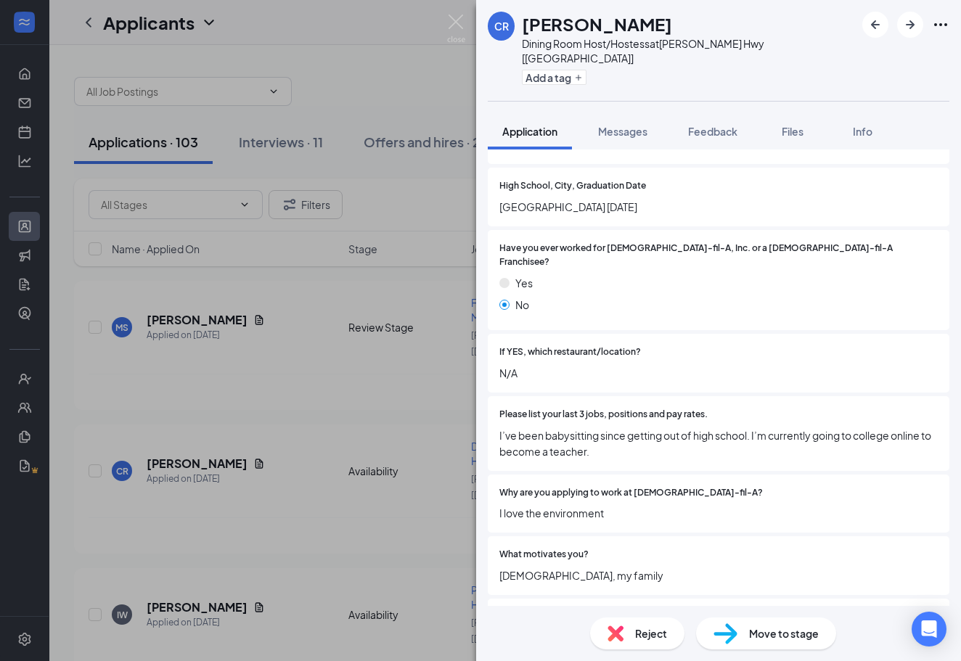
scroll to position [391, 0]
click at [582, 426] on span "I’ve been babysitting since getting out of high school. I’m currently going to …" at bounding box center [718, 442] width 438 height 32
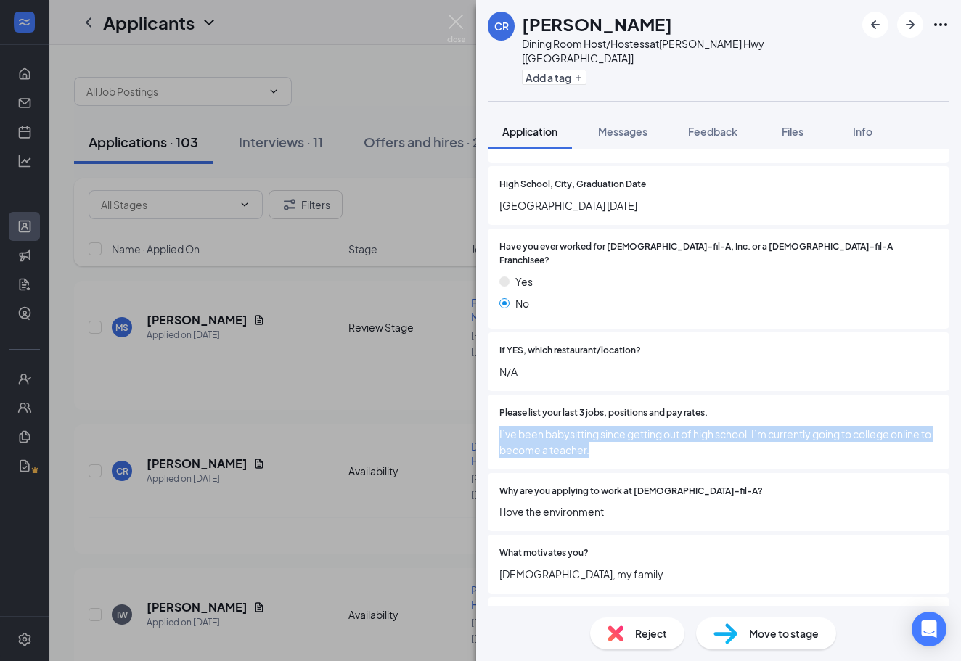
click at [582, 426] on span "I’ve been babysitting since getting out of high school. I’m currently going to …" at bounding box center [718, 442] width 438 height 32
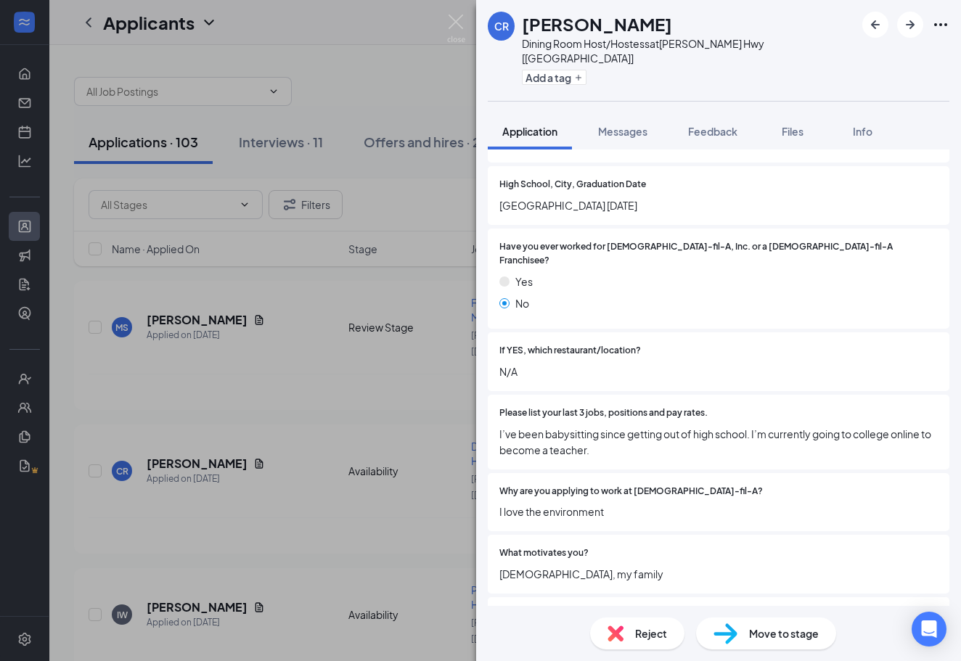
click at [616, 504] on span "I love the environment" at bounding box center [718, 512] width 438 height 16
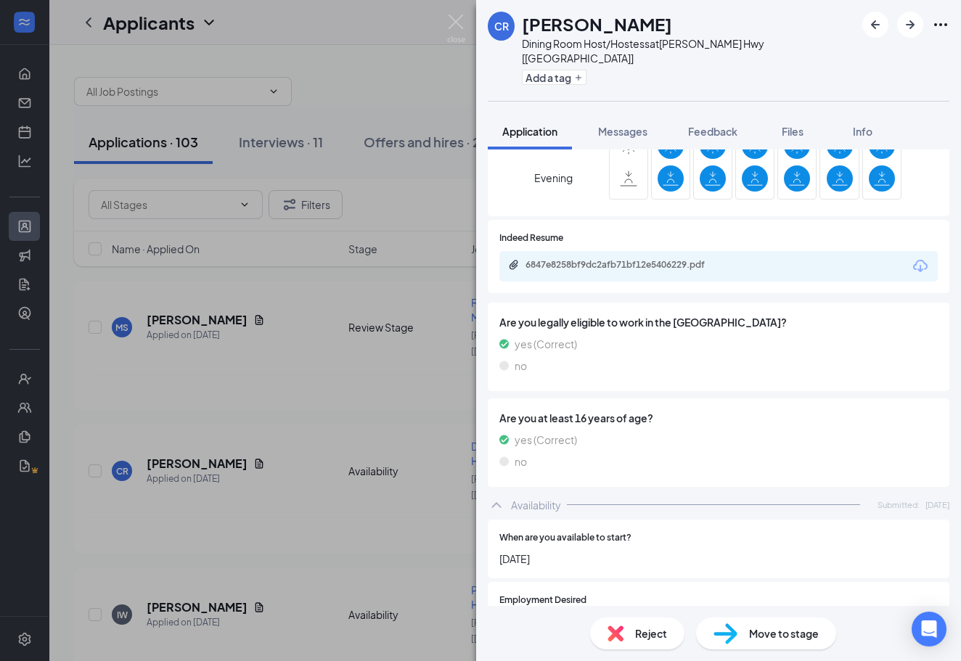
scroll to position [976, 0]
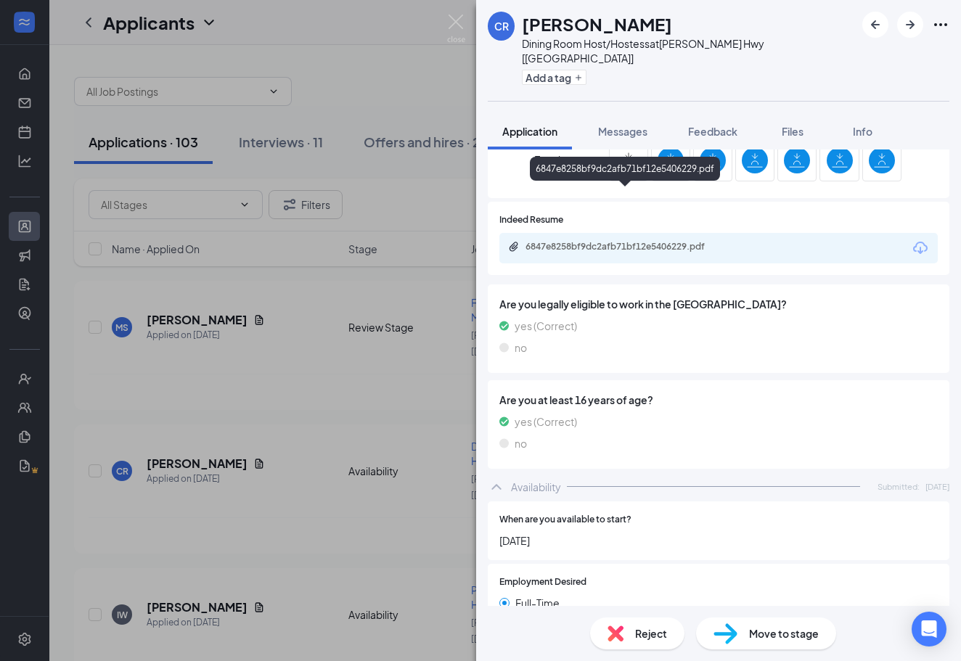
click at [582, 241] on div "6847e8258bf9dc2afb71bf12e5406229.pdf" at bounding box center [627, 247] width 203 height 12
